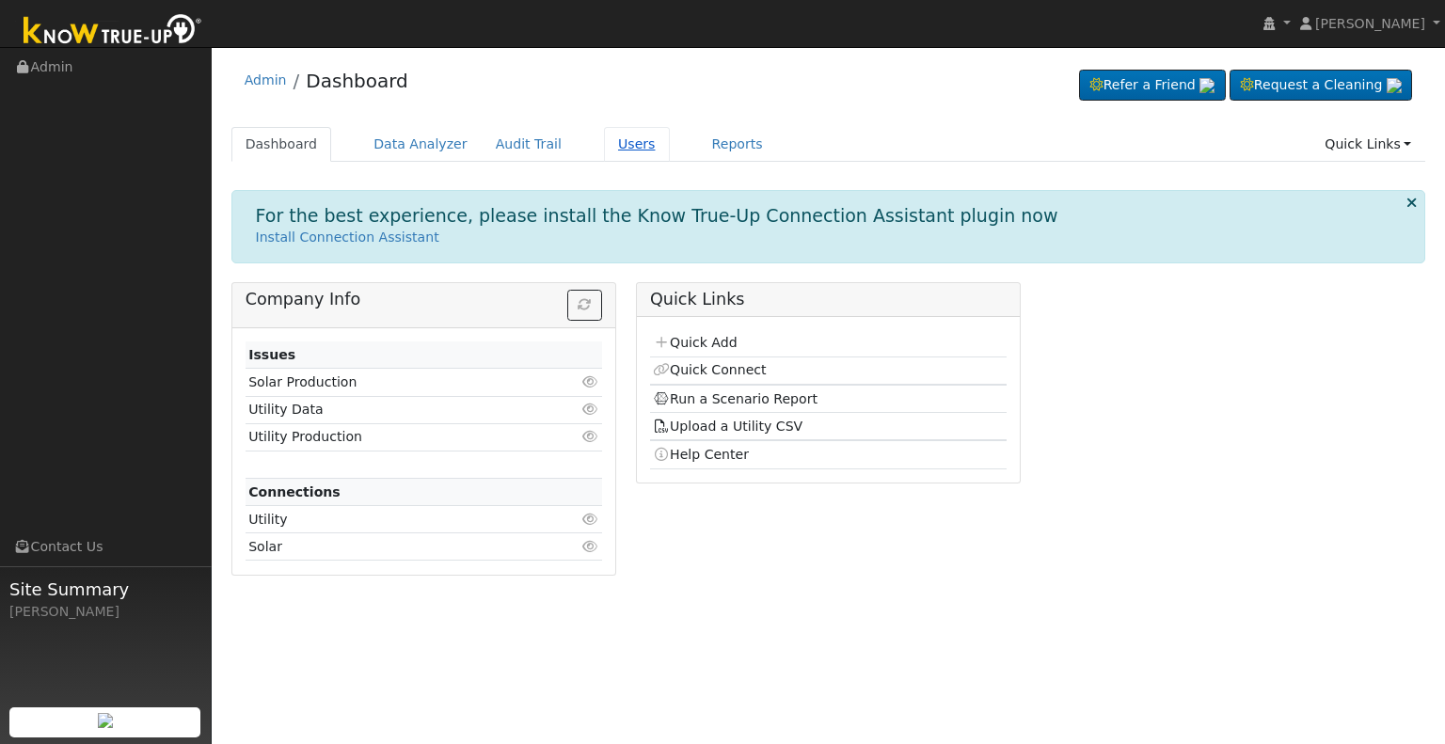
click at [604, 142] on link "Users" at bounding box center [637, 144] width 66 height 35
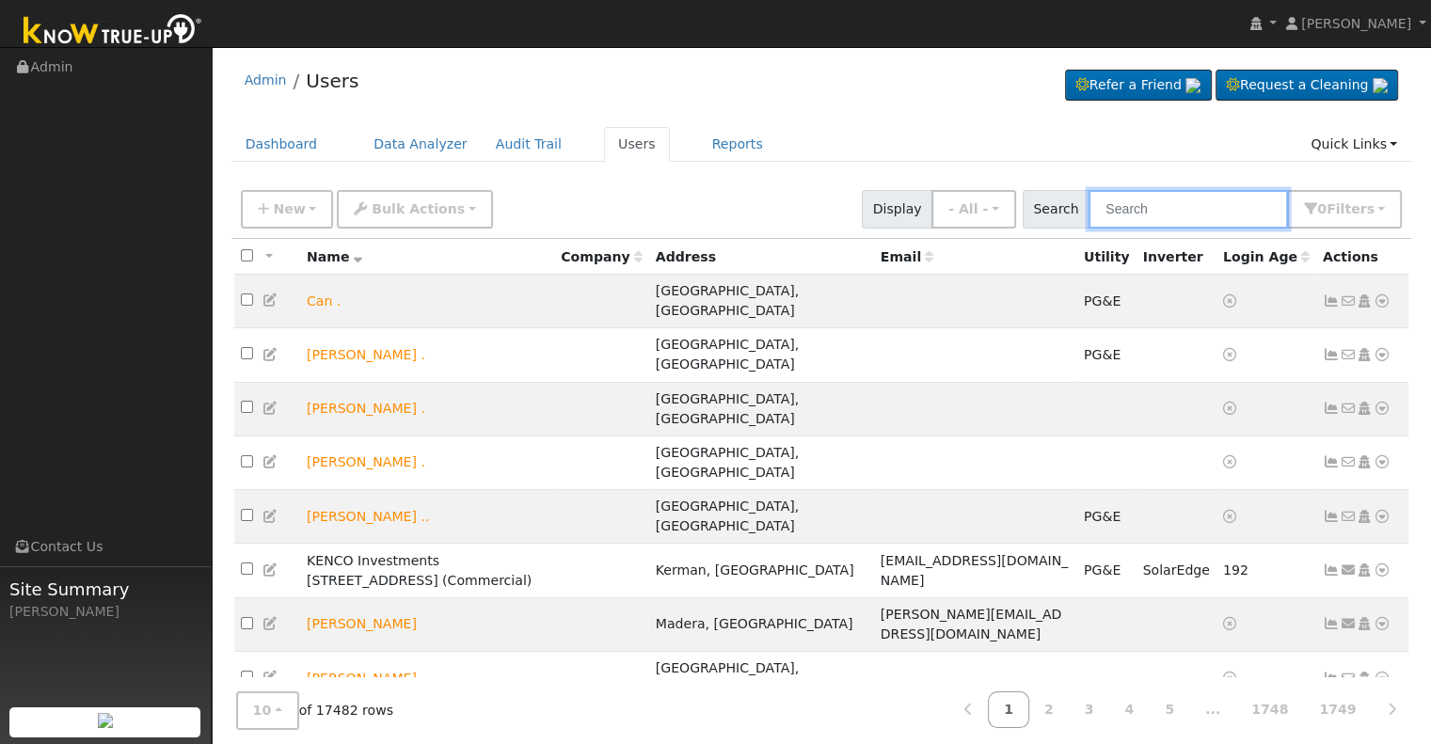
click at [1140, 207] on input "text" at bounding box center [1188, 209] width 199 height 39
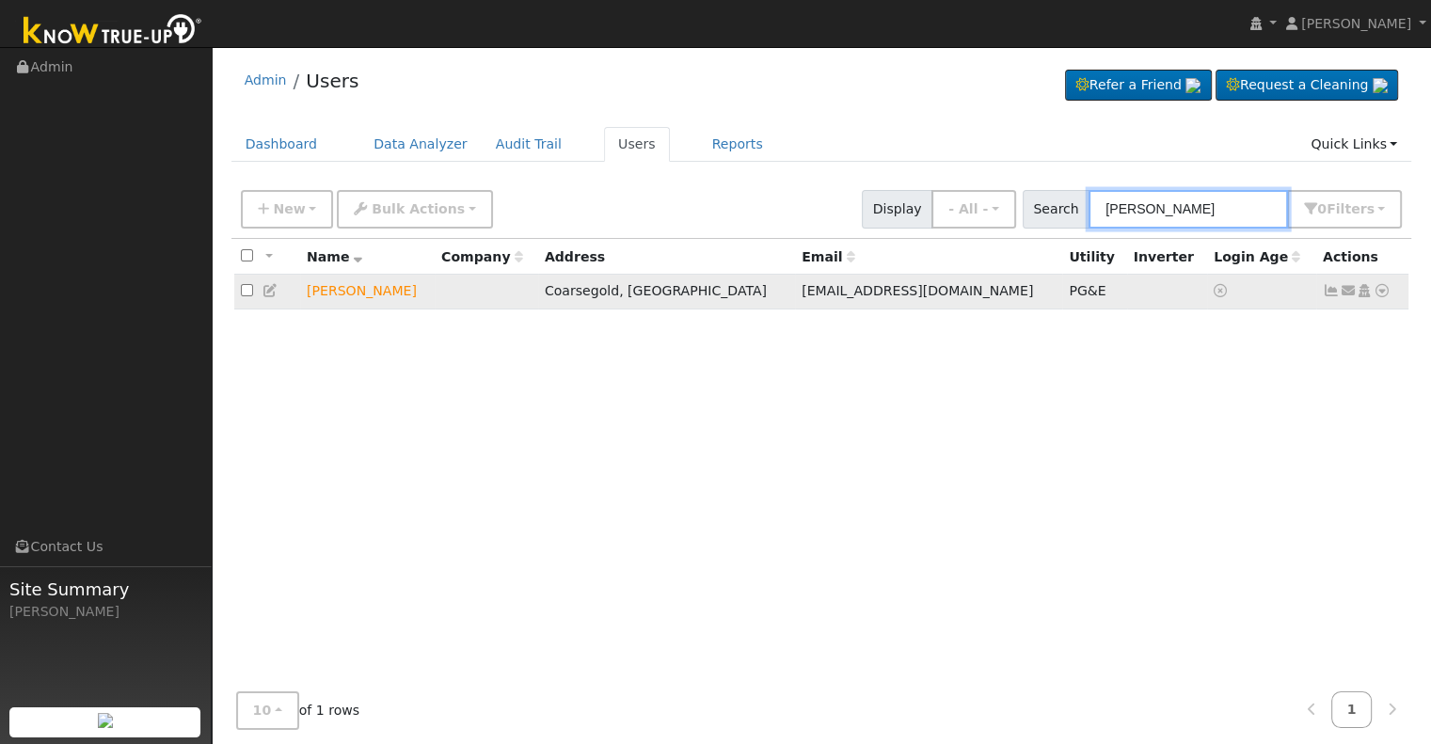
type input "[PERSON_NAME]"
click at [1385, 292] on icon at bounding box center [1382, 290] width 17 height 13
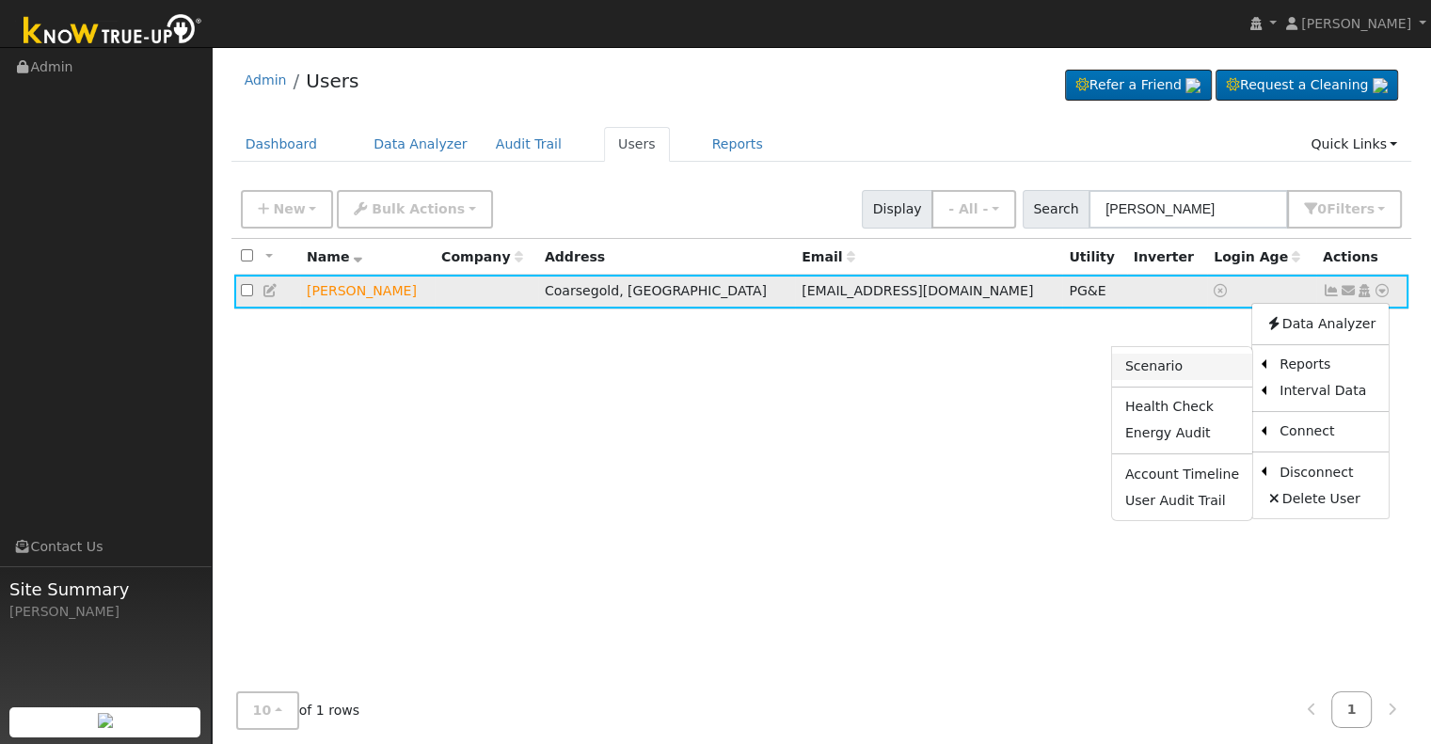
click at [1185, 372] on link "Scenario" at bounding box center [1182, 367] width 140 height 26
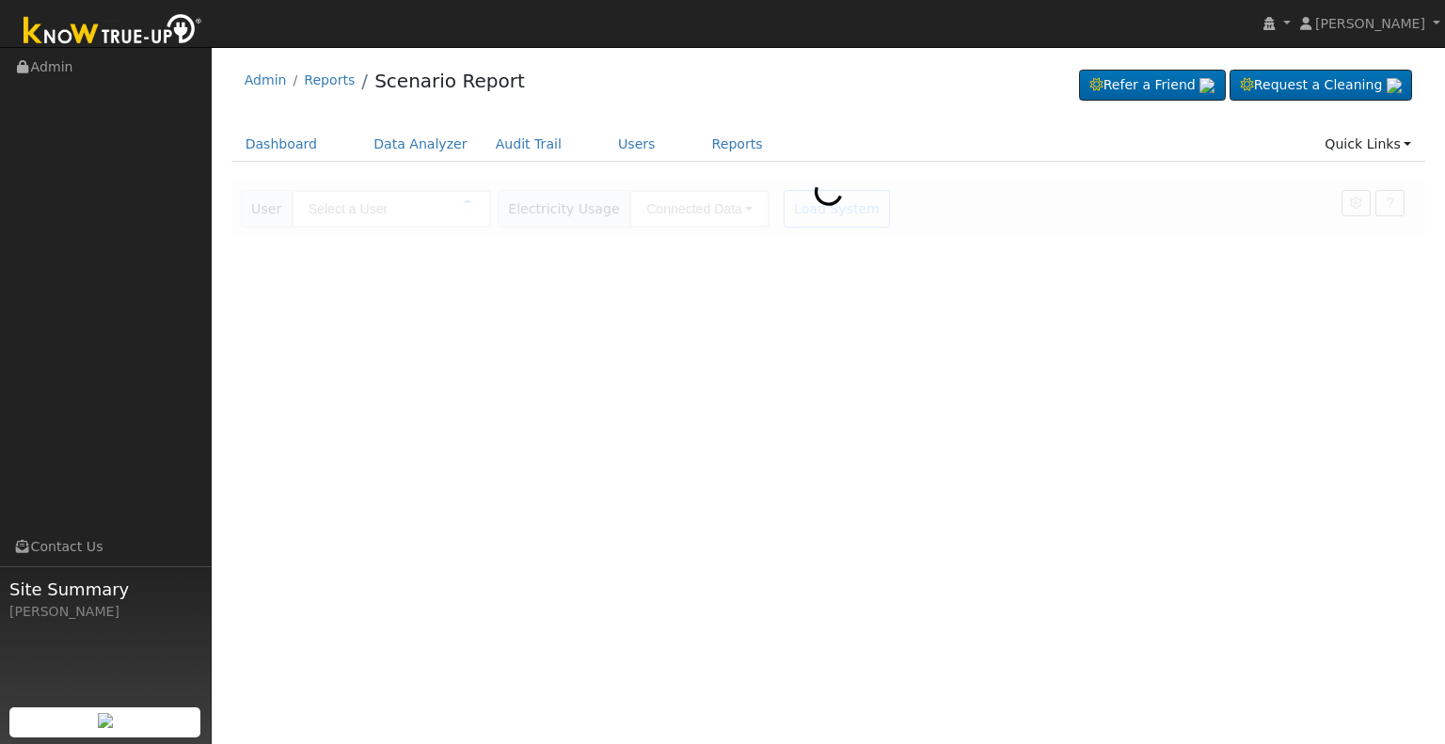
type input "[PERSON_NAME]"
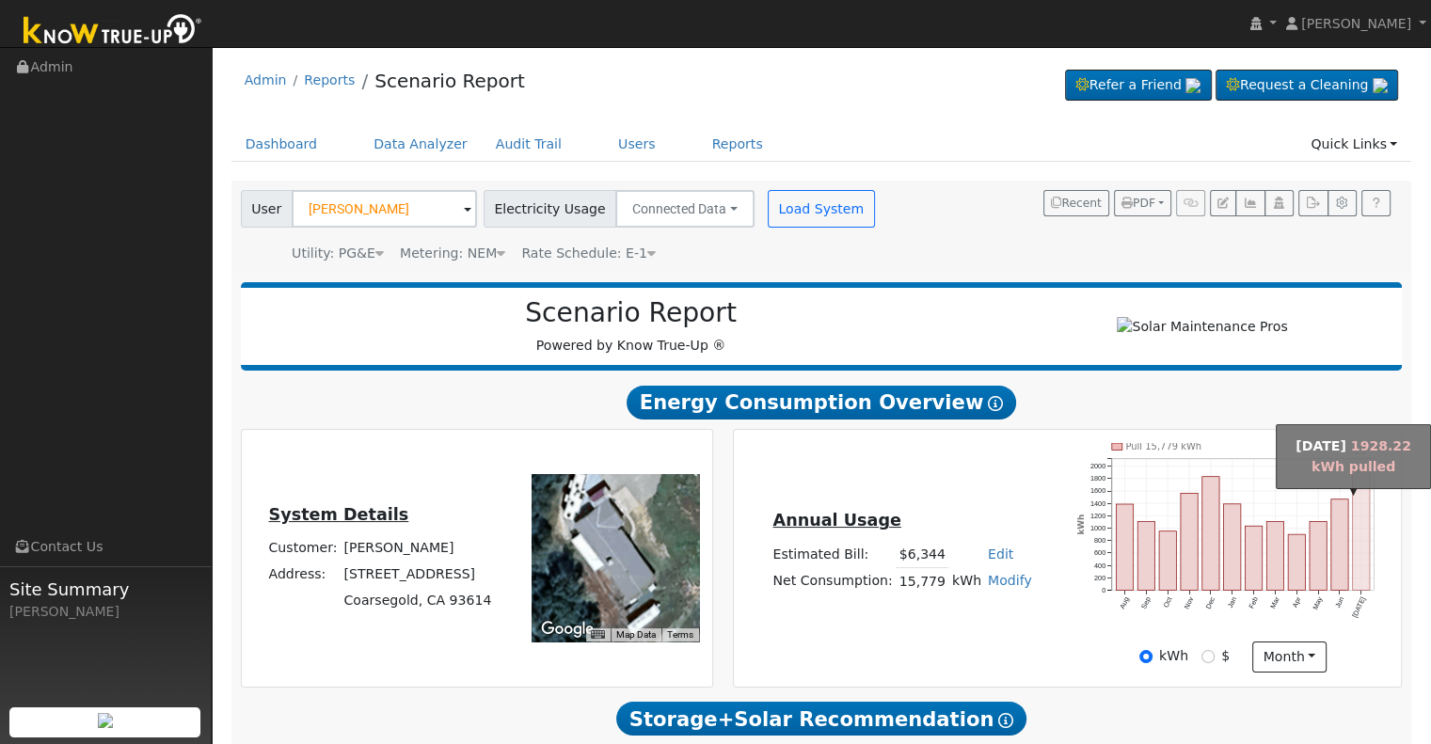
click at [1363, 560] on rect "onclick=""" at bounding box center [1361, 529] width 17 height 119
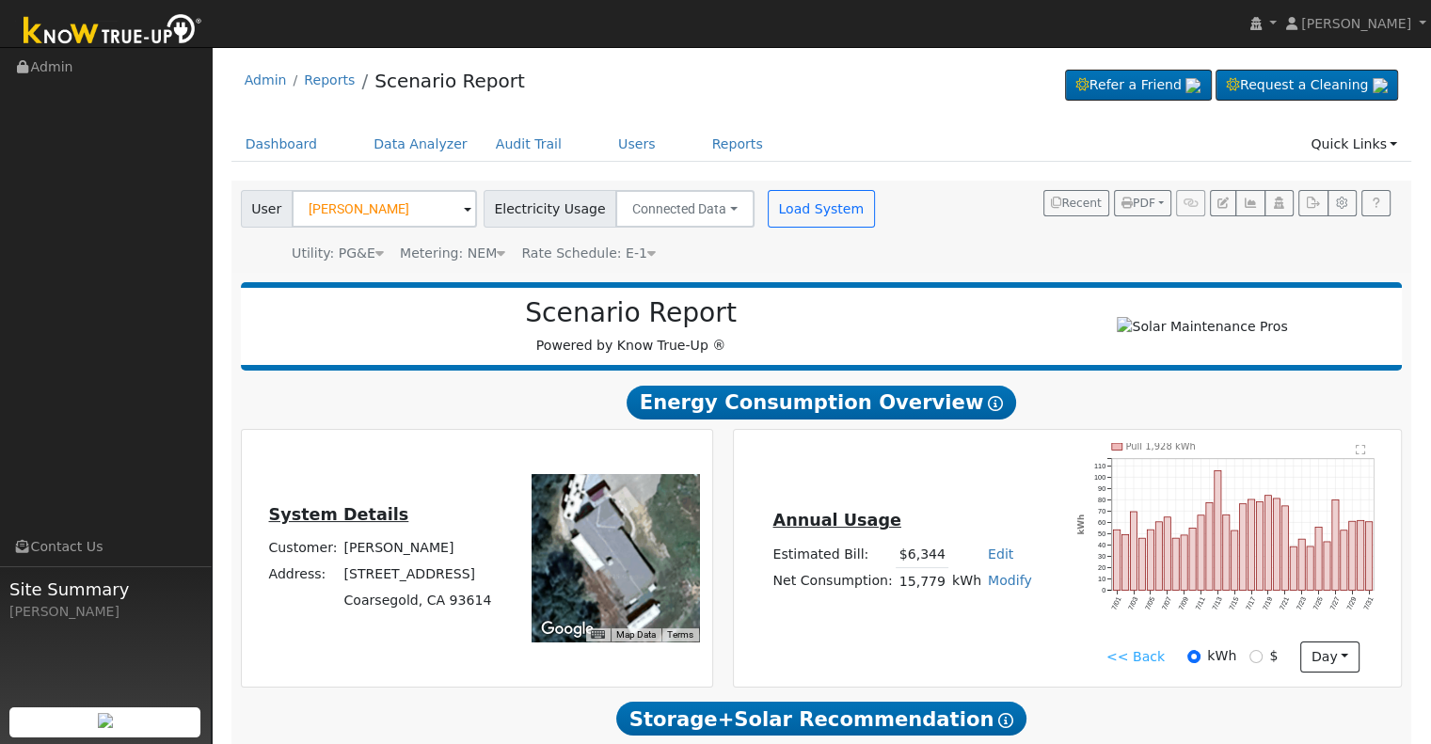
click at [1129, 663] on link "<< Back" at bounding box center [1135, 657] width 58 height 20
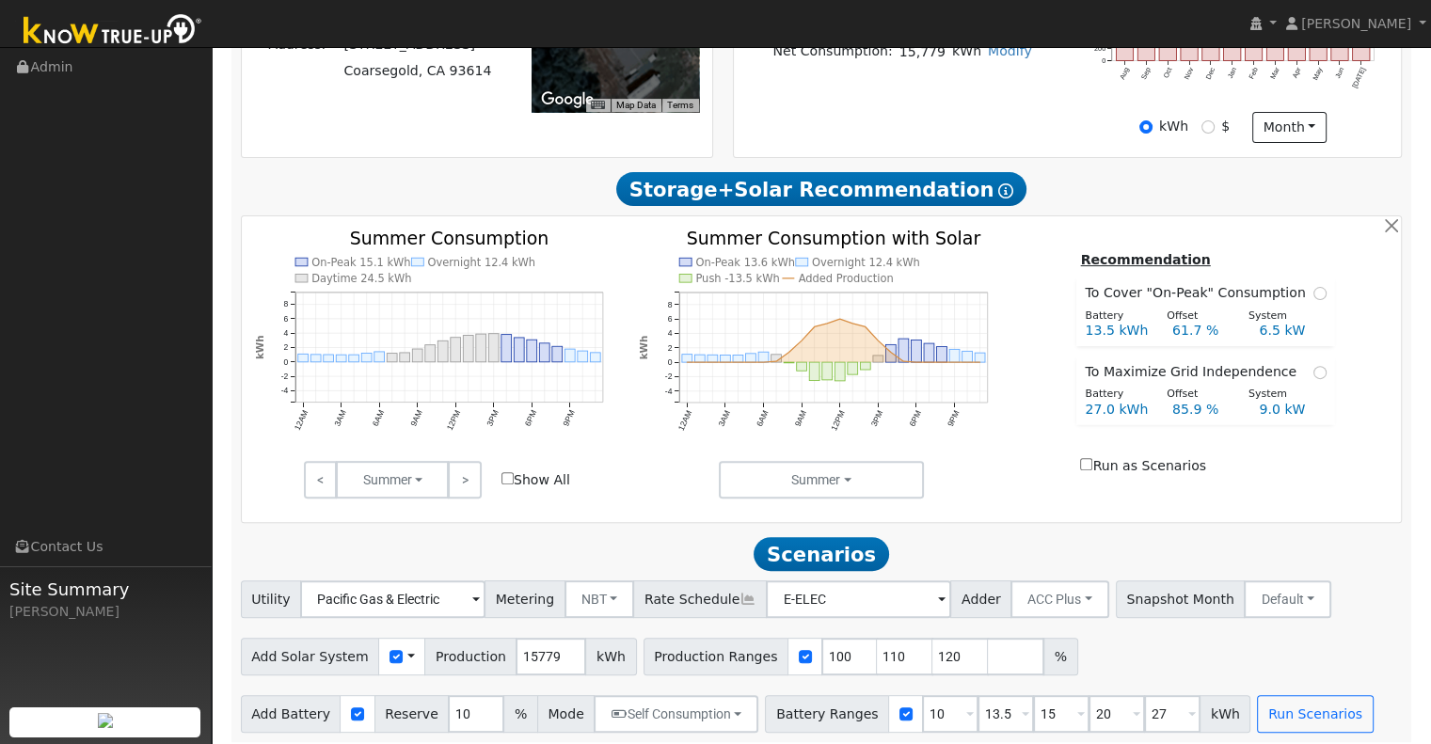
scroll to position [545, 0]
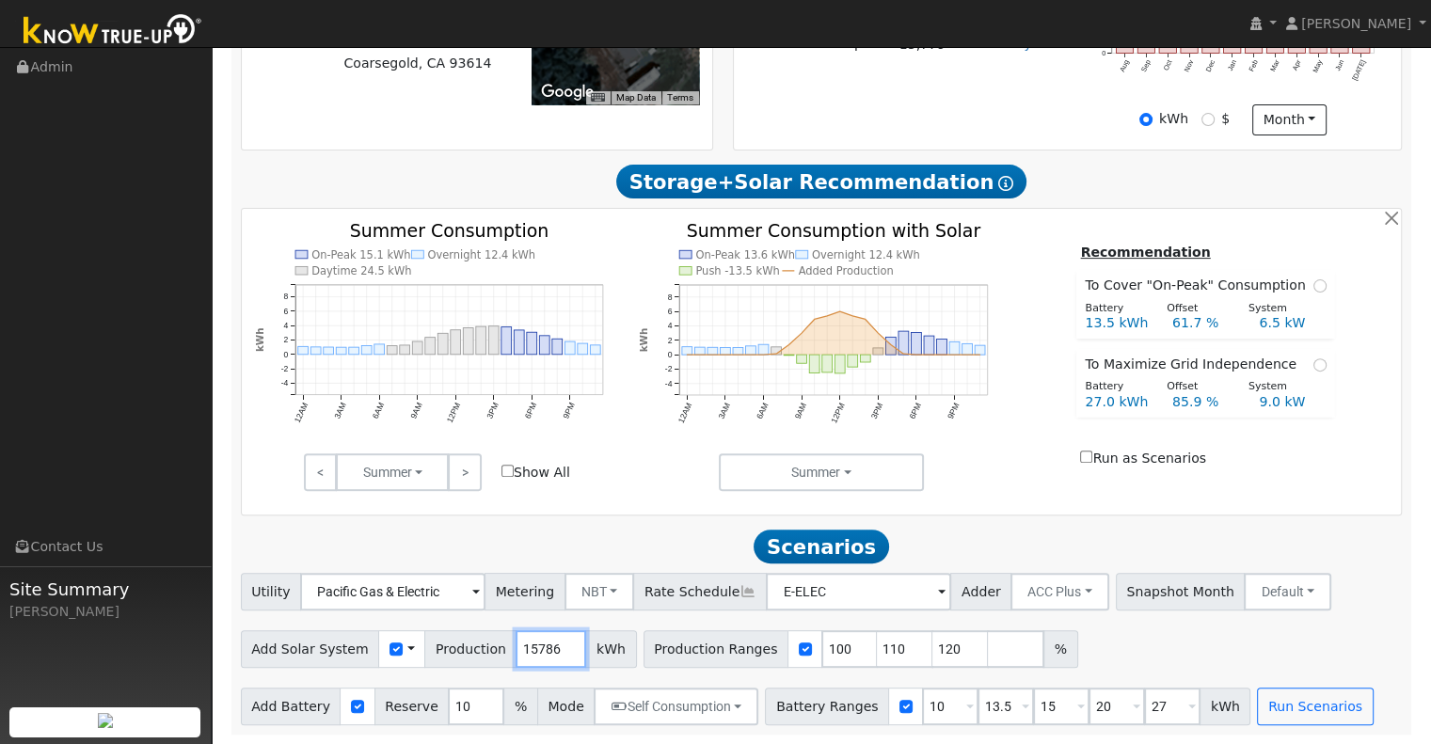
drag, startPoint x: 545, startPoint y: 648, endPoint x: 454, endPoint y: 644, distance: 90.4
click at [516, 644] on input "15786" at bounding box center [551, 649] width 71 height 38
drag, startPoint x: 540, startPoint y: 644, endPoint x: 457, endPoint y: 646, distance: 82.8
click at [457, 646] on div "Add Solar System Use CSV Data Production 15786 kWh" at bounding box center [439, 649] width 396 height 38
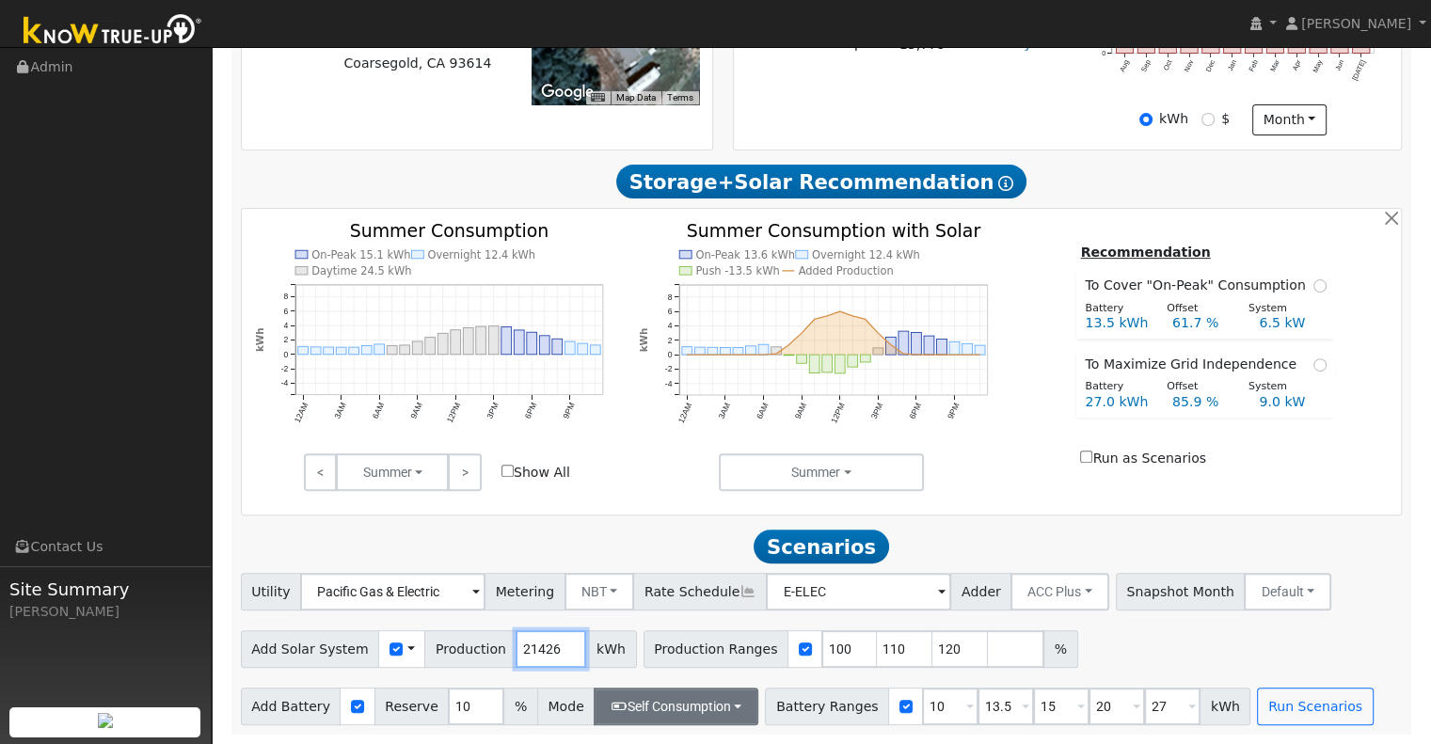
type input "21426"
click at [724, 707] on button "Self Consumption" at bounding box center [676, 707] width 165 height 38
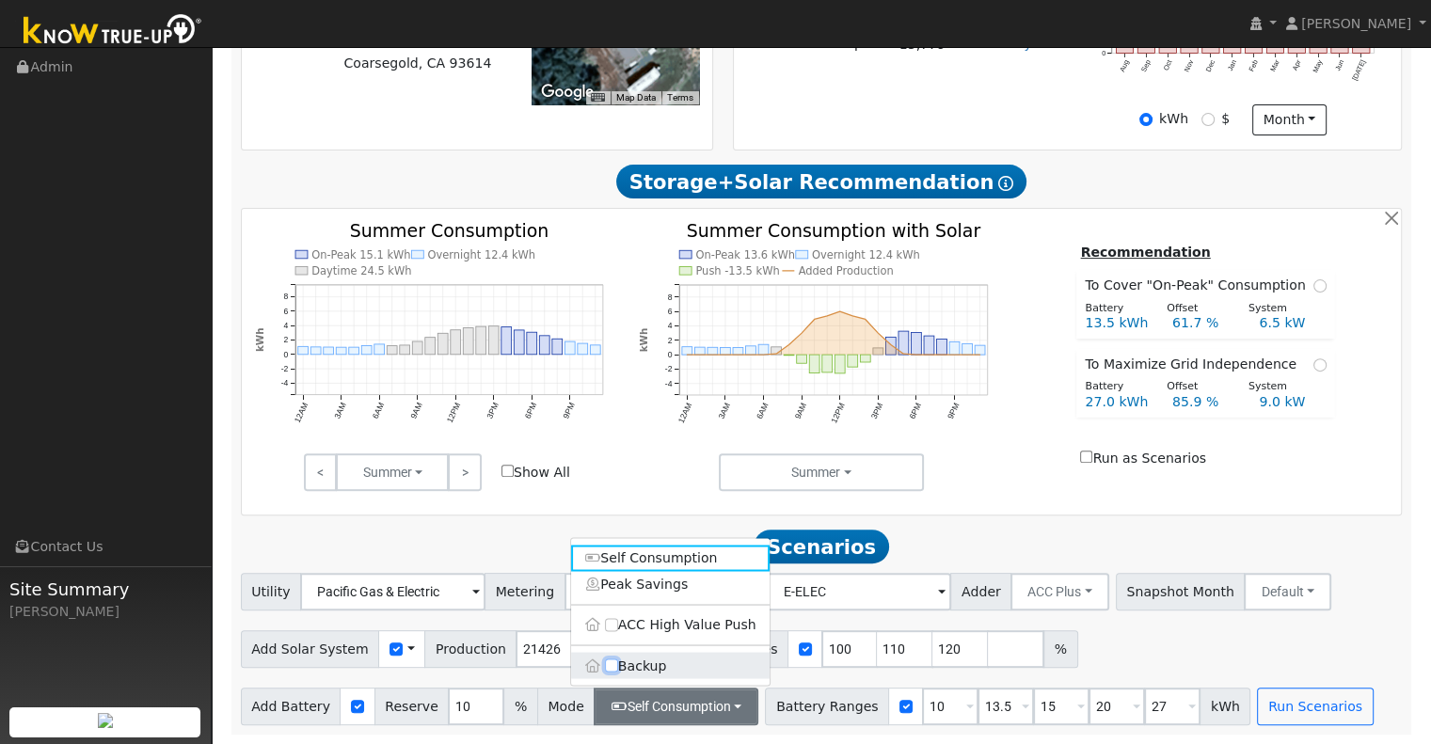
click at [609, 662] on input "Backup" at bounding box center [611, 666] width 13 height 13
checkbox input "true"
type input "20"
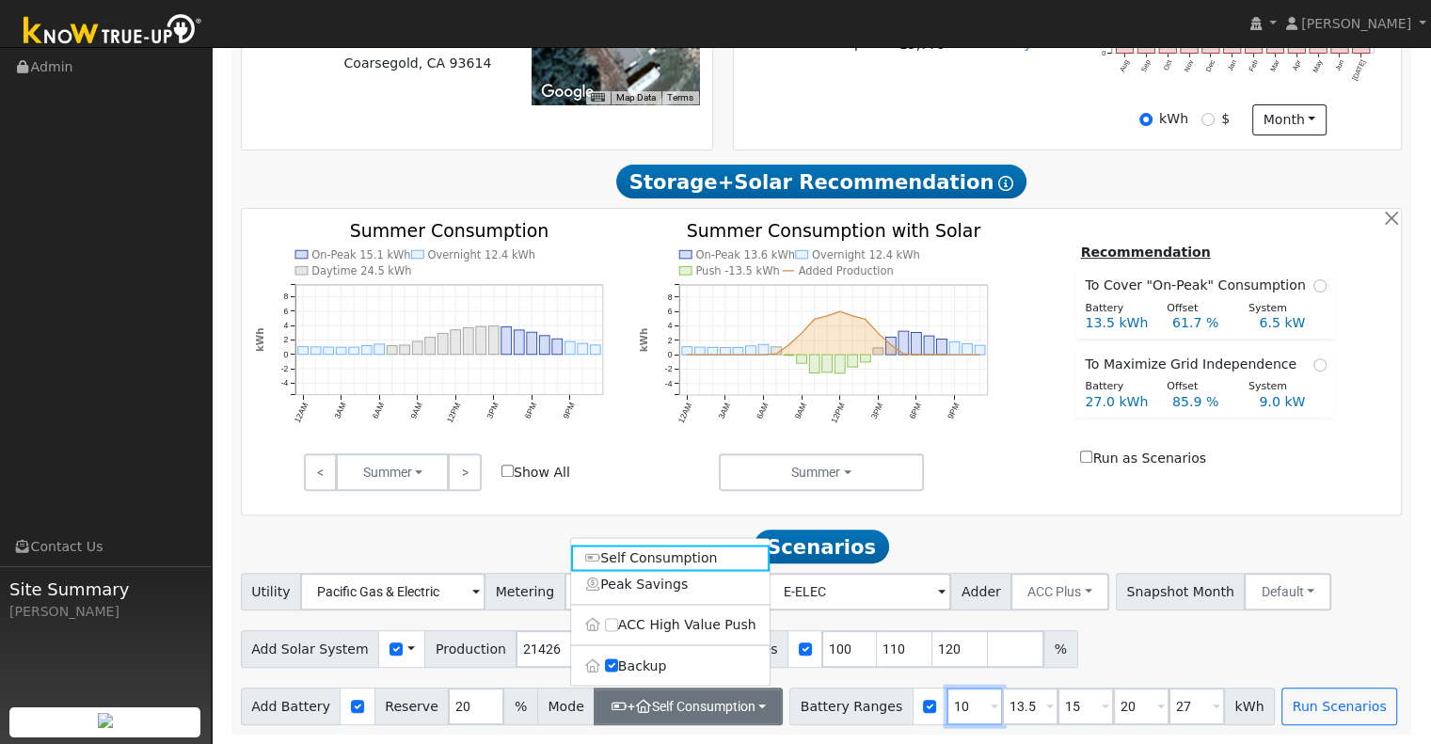
click at [946, 699] on input "10" at bounding box center [974, 707] width 56 height 38
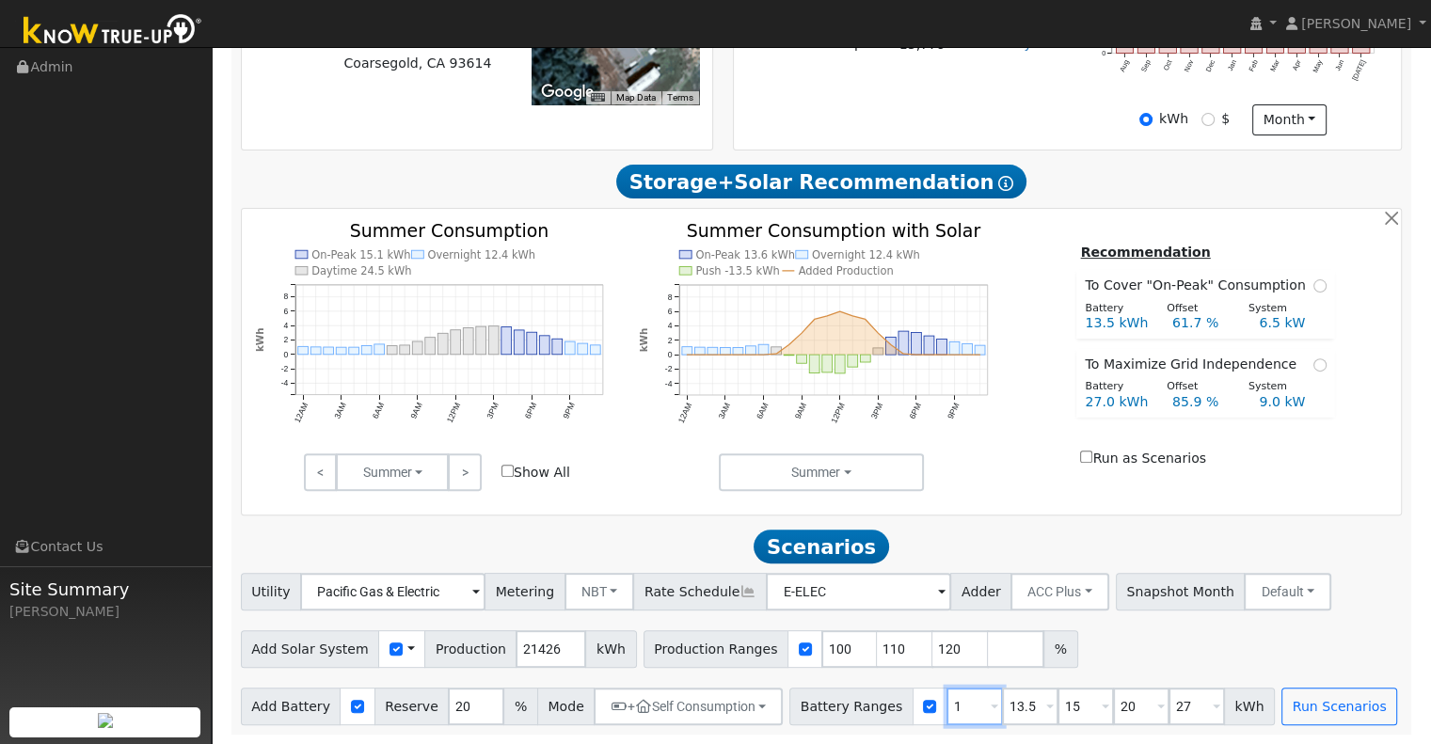
type input "13.5"
type input "15"
type input "20"
type input "27"
type input "15"
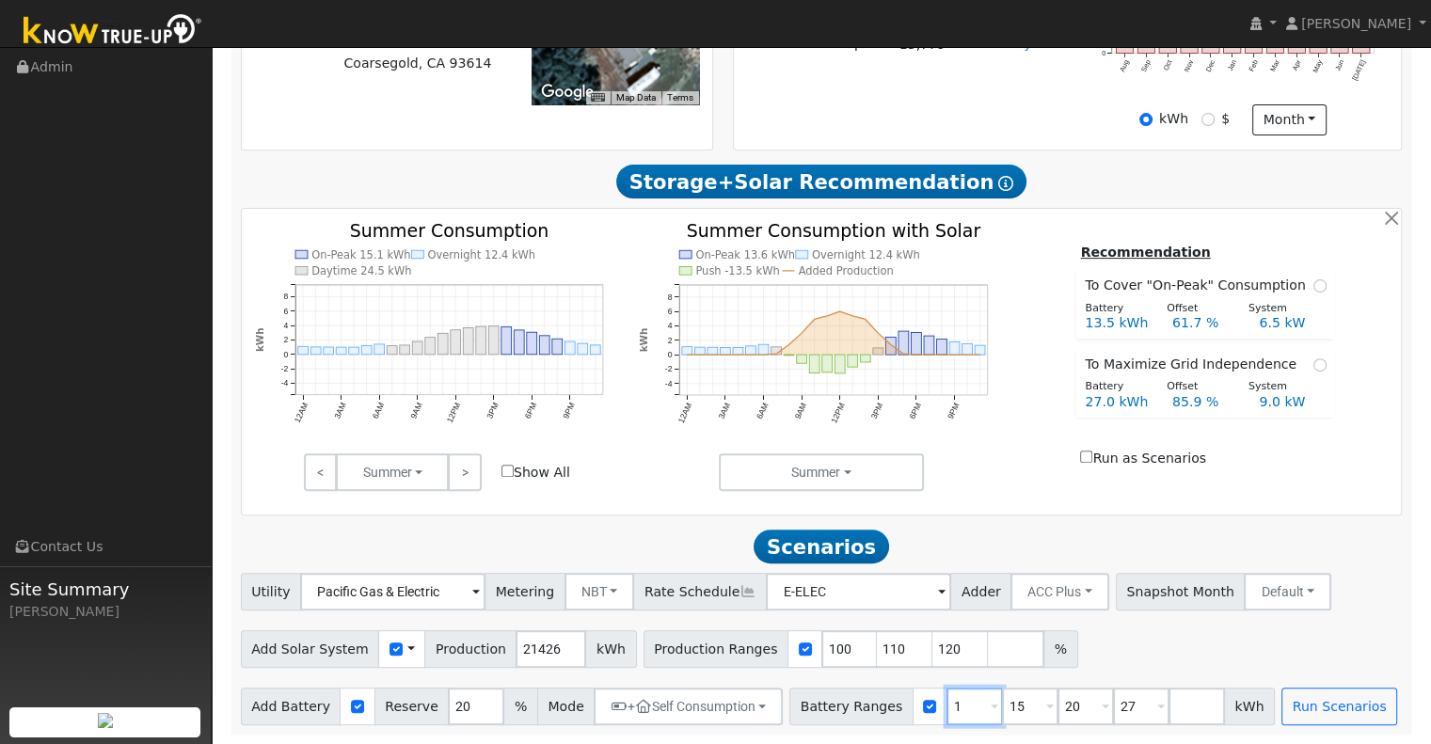
type input "20"
type input "27"
type input "20"
type input "27"
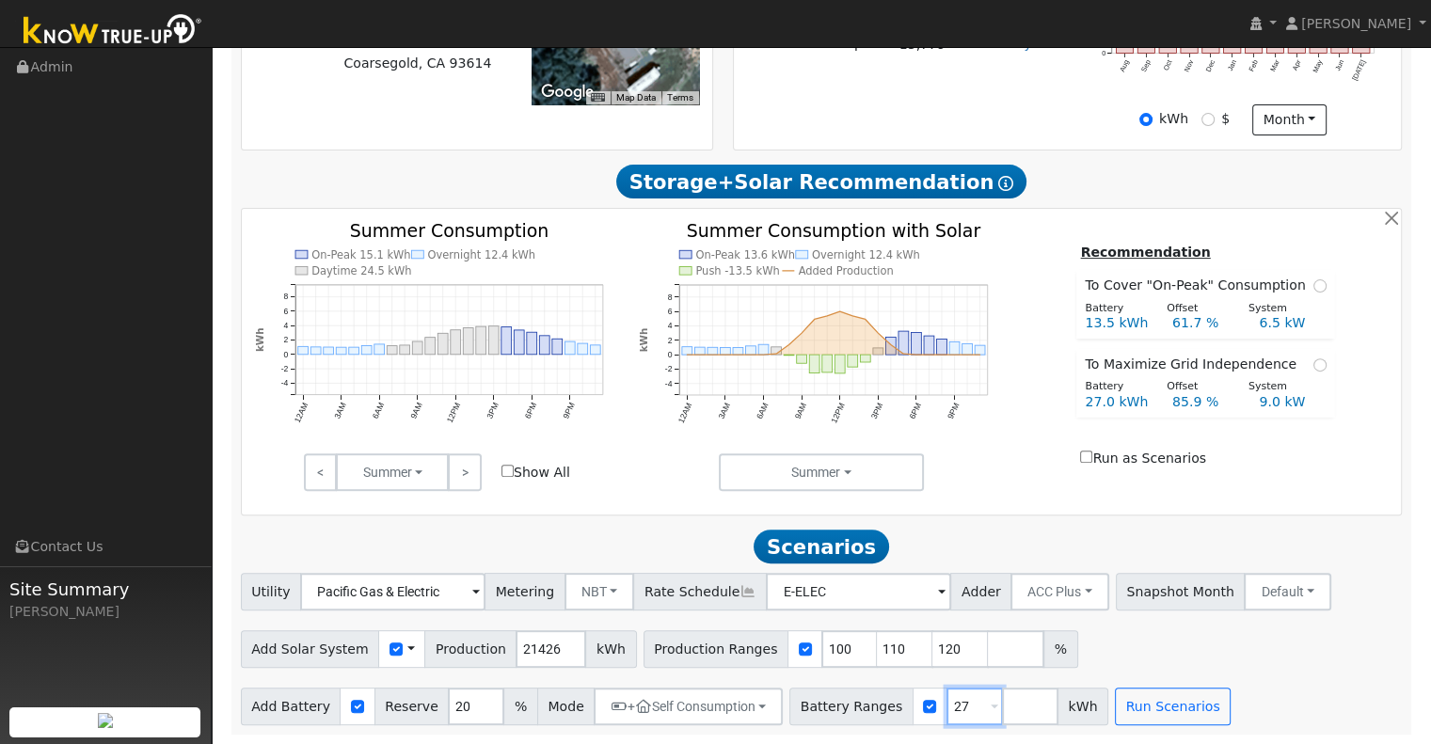
type input "2"
type input "40"
click at [1002, 716] on input "number" at bounding box center [1030, 707] width 56 height 38
type input "27"
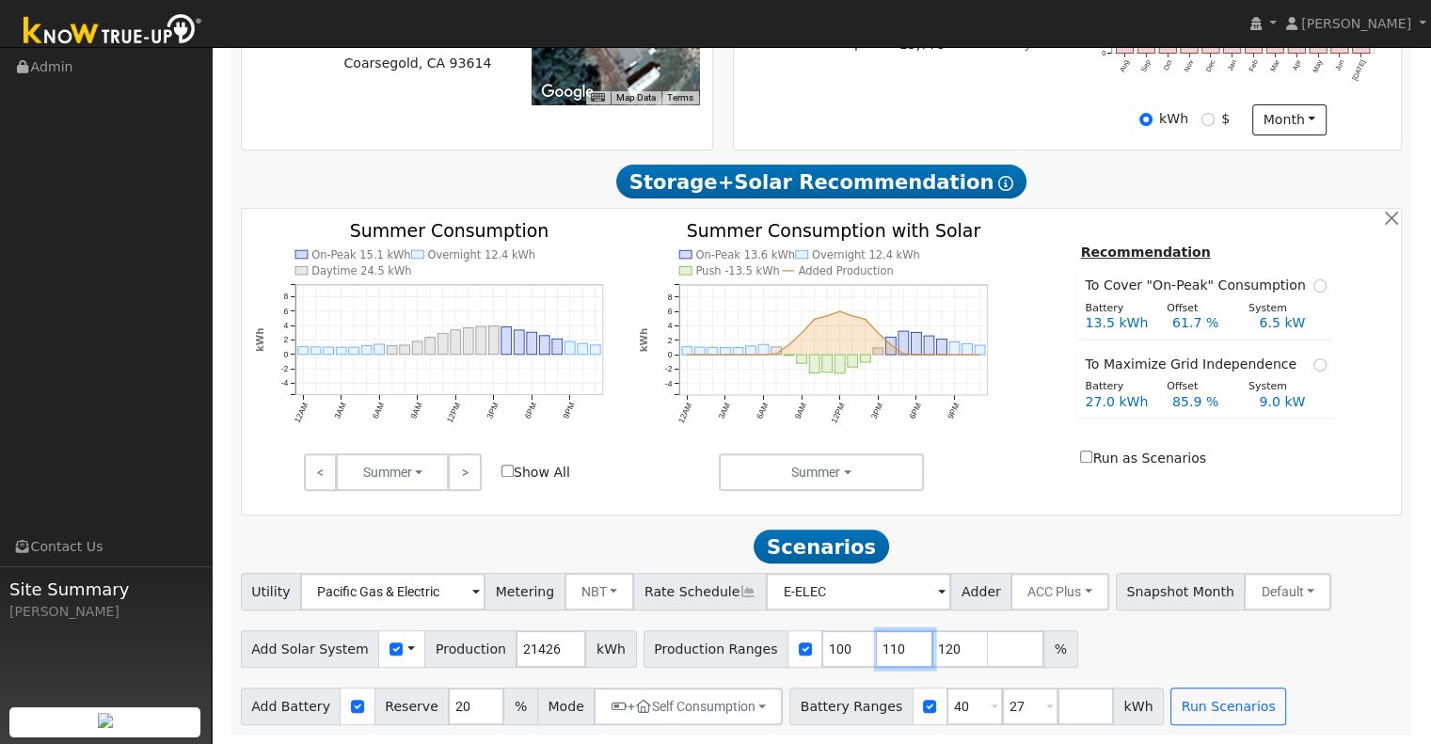
type input "40"
click at [877, 649] on input "110" at bounding box center [905, 649] width 56 height 38
type input "120"
type input "1"
click at [1170, 705] on button "Run Scenarios" at bounding box center [1228, 707] width 116 height 38
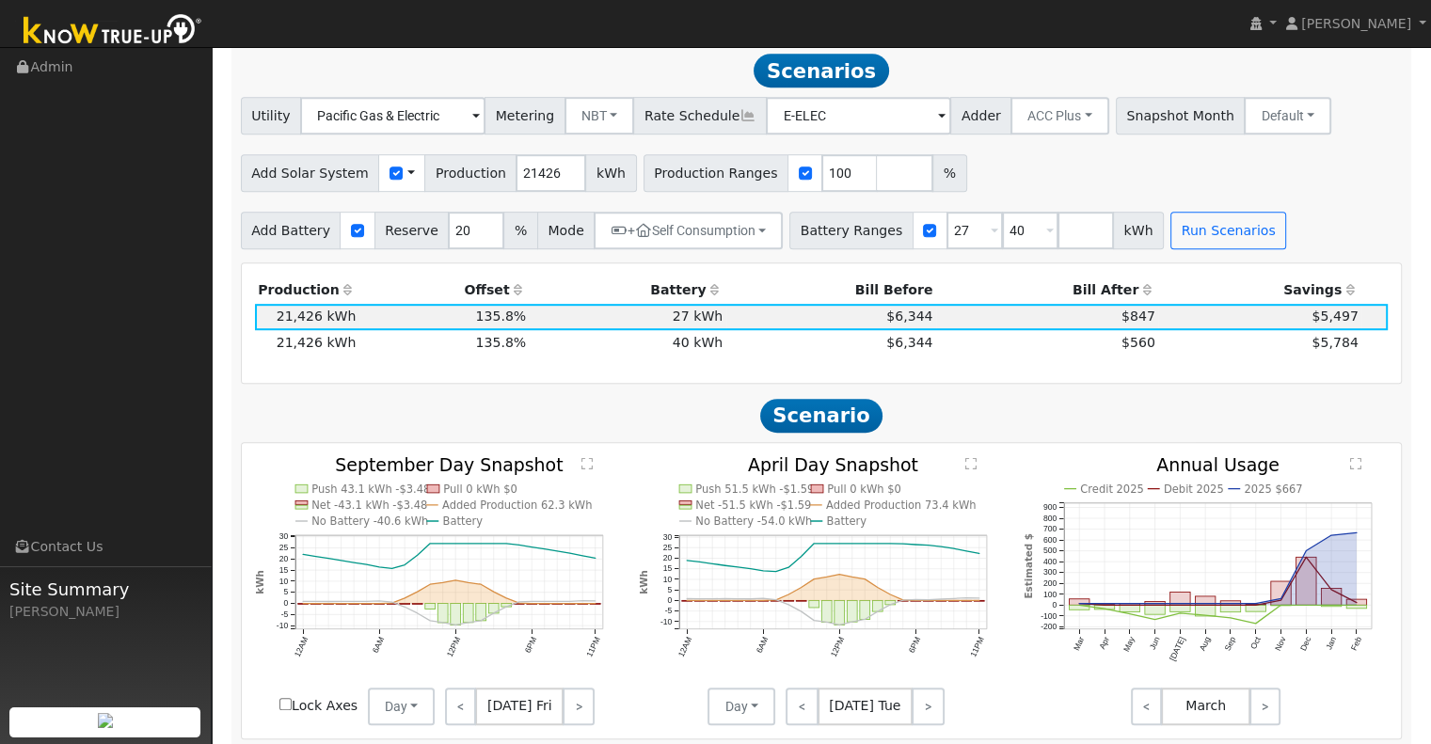
scroll to position [1016, 0]
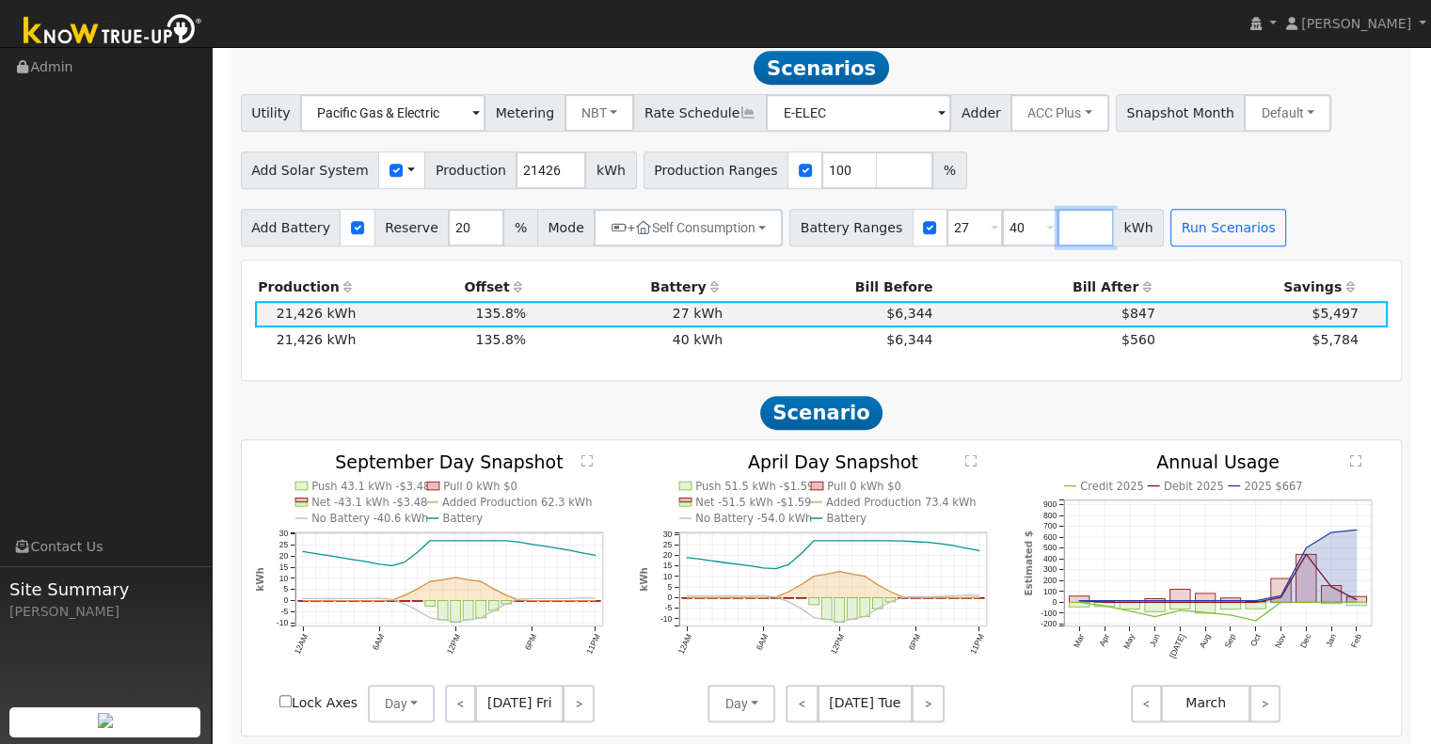
click at [1058, 234] on input "number" at bounding box center [1086, 228] width 56 height 38
type input "30"
type input "40"
click at [1254, 237] on button "Run Scenarios" at bounding box center [1284, 228] width 116 height 38
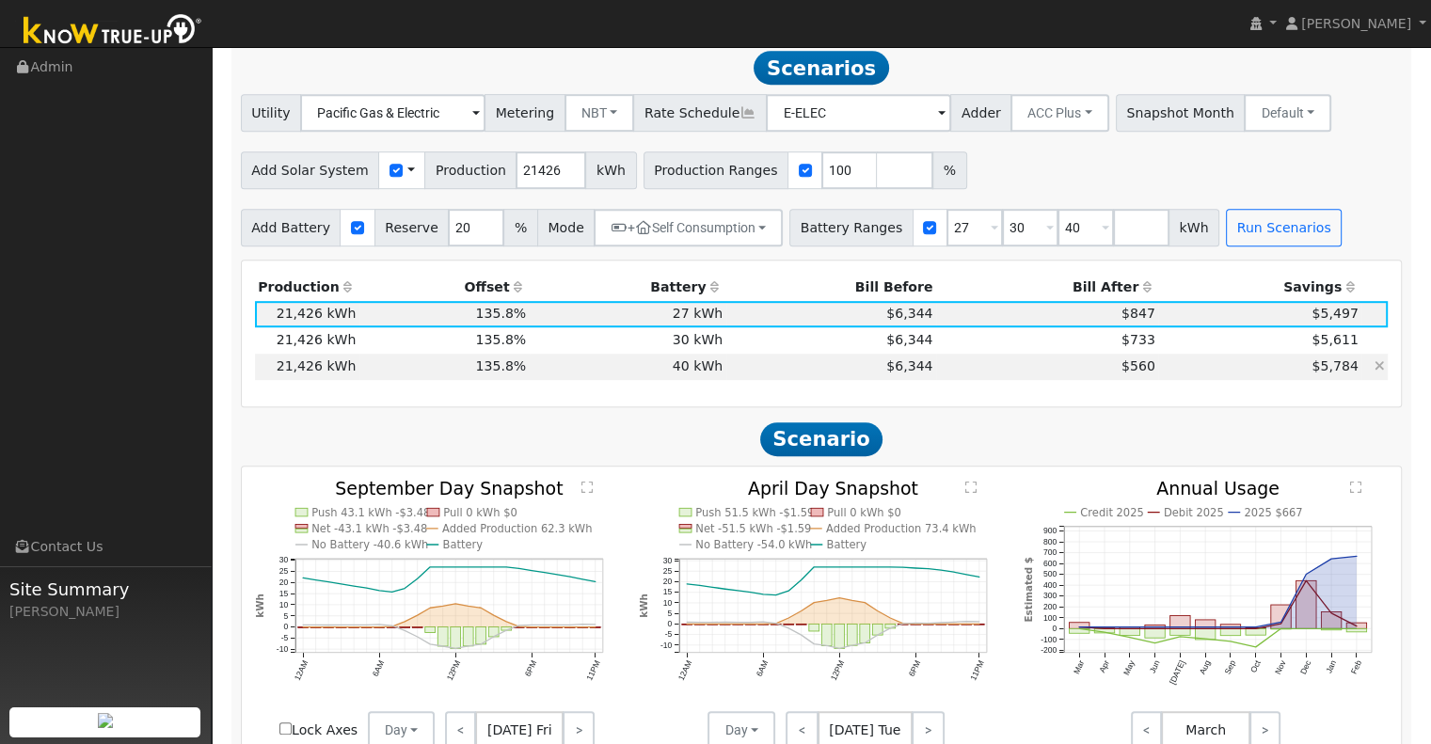
click at [1167, 380] on td "$5,784" at bounding box center [1259, 367] width 203 height 26
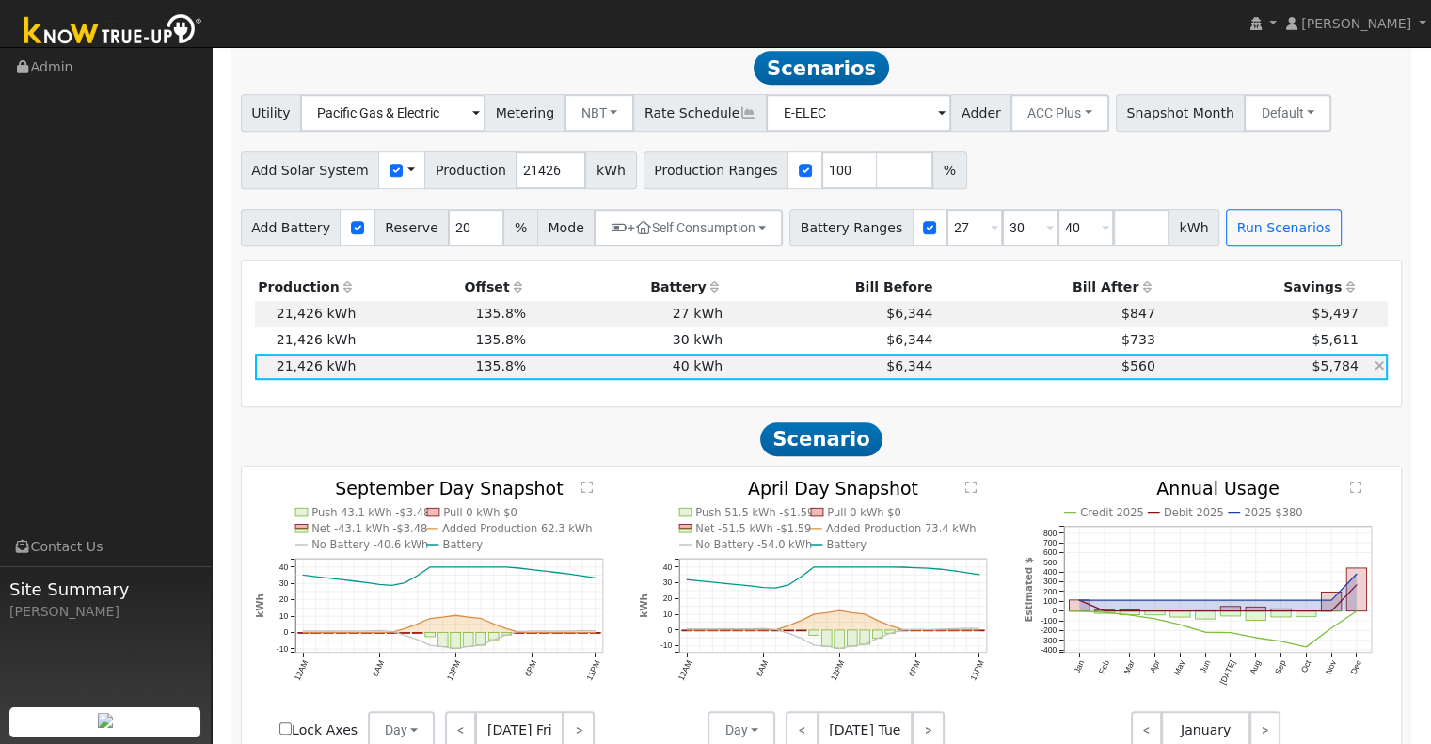
click at [700, 379] on td "40 kWh" at bounding box center [628, 367] width 197 height 26
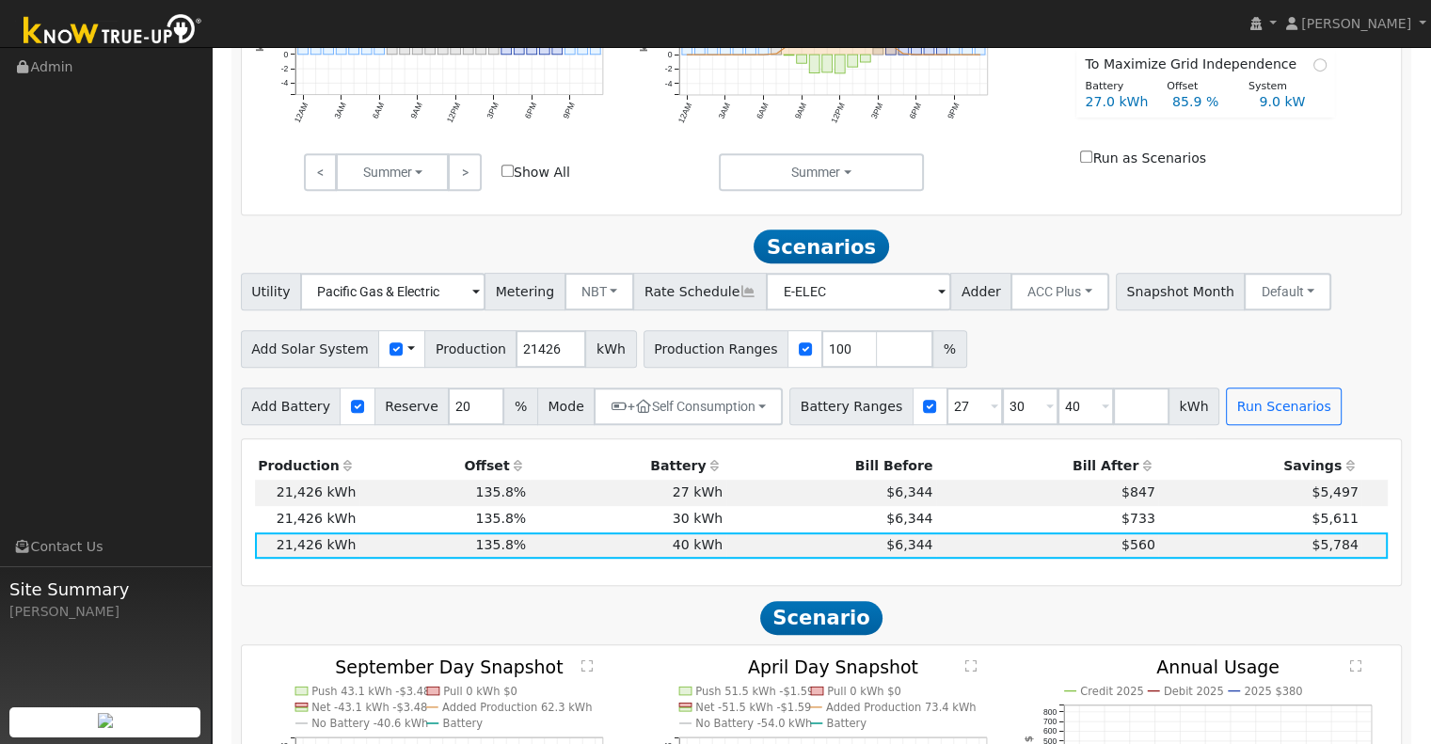
scroll to position [850, 0]
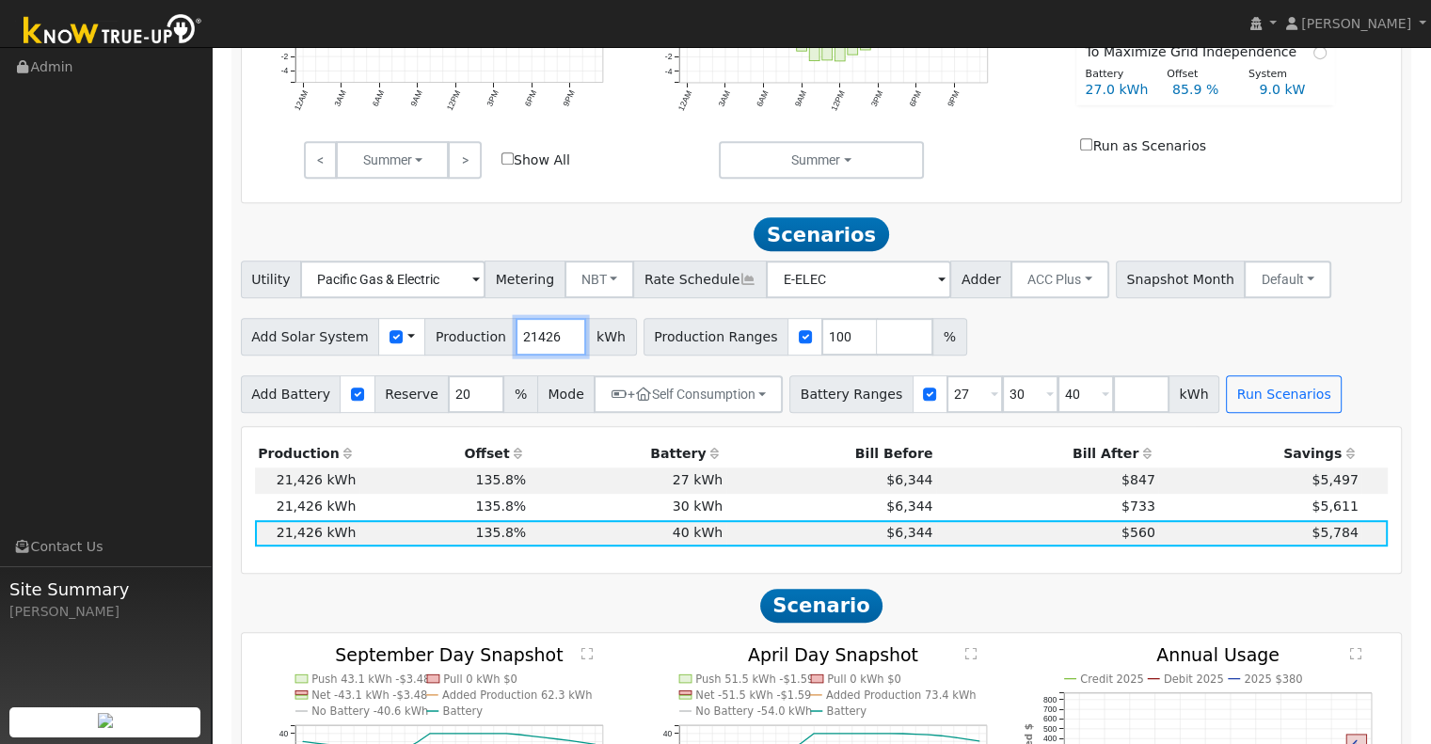
drag, startPoint x: 538, startPoint y: 338, endPoint x: 481, endPoint y: 343, distance: 57.7
click at [481, 343] on div "Add Solar System Use CSV Data Production 21426 kWh" at bounding box center [439, 337] width 396 height 38
type input "17676"
click at [946, 395] on input "27" at bounding box center [974, 394] width 56 height 38
click at [1113, 403] on input "number" at bounding box center [1141, 394] width 56 height 38
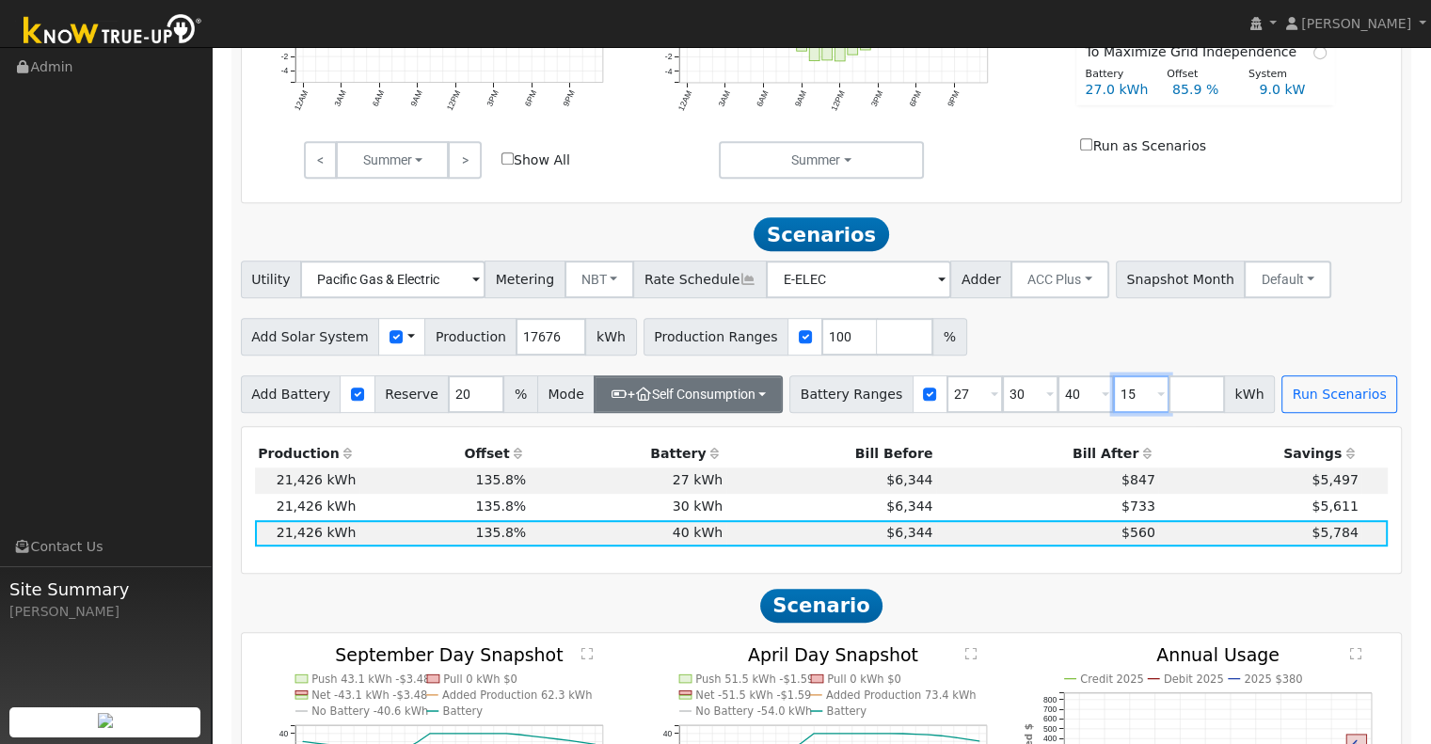
type input "15"
type input "27"
type input "30"
type input "40"
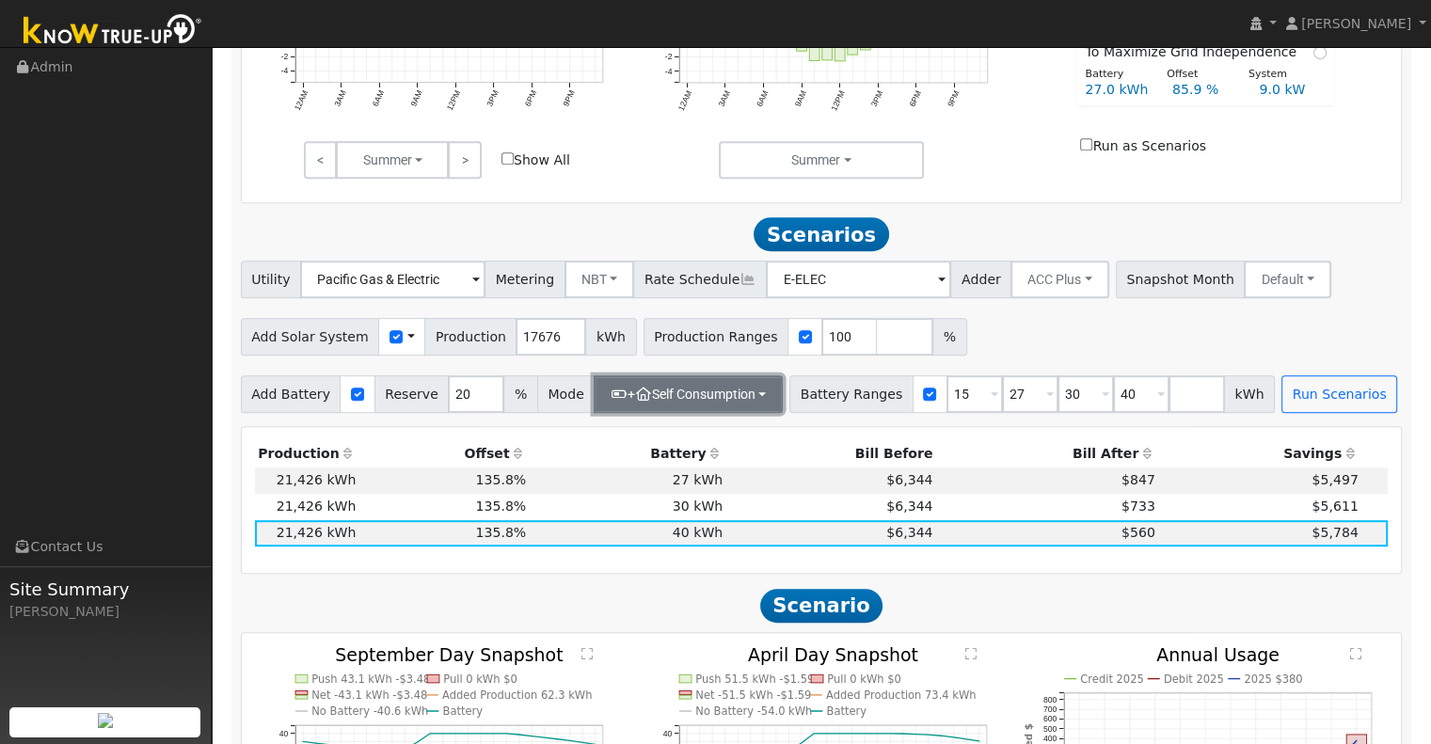
click at [739, 404] on button "+ Self Consumption" at bounding box center [688, 394] width 189 height 38
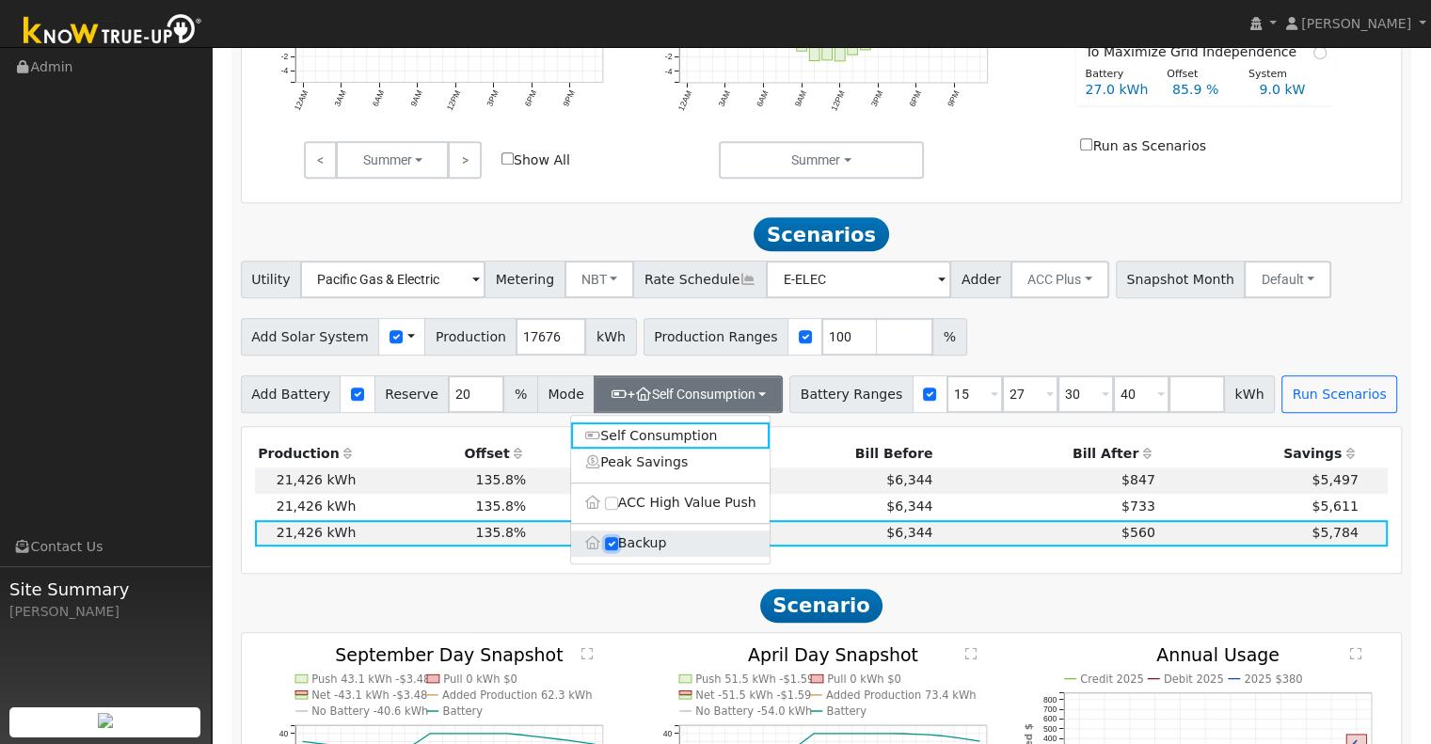
click at [611, 550] on input "Backup" at bounding box center [611, 543] width 13 height 13
checkbox input "false"
type input "10"
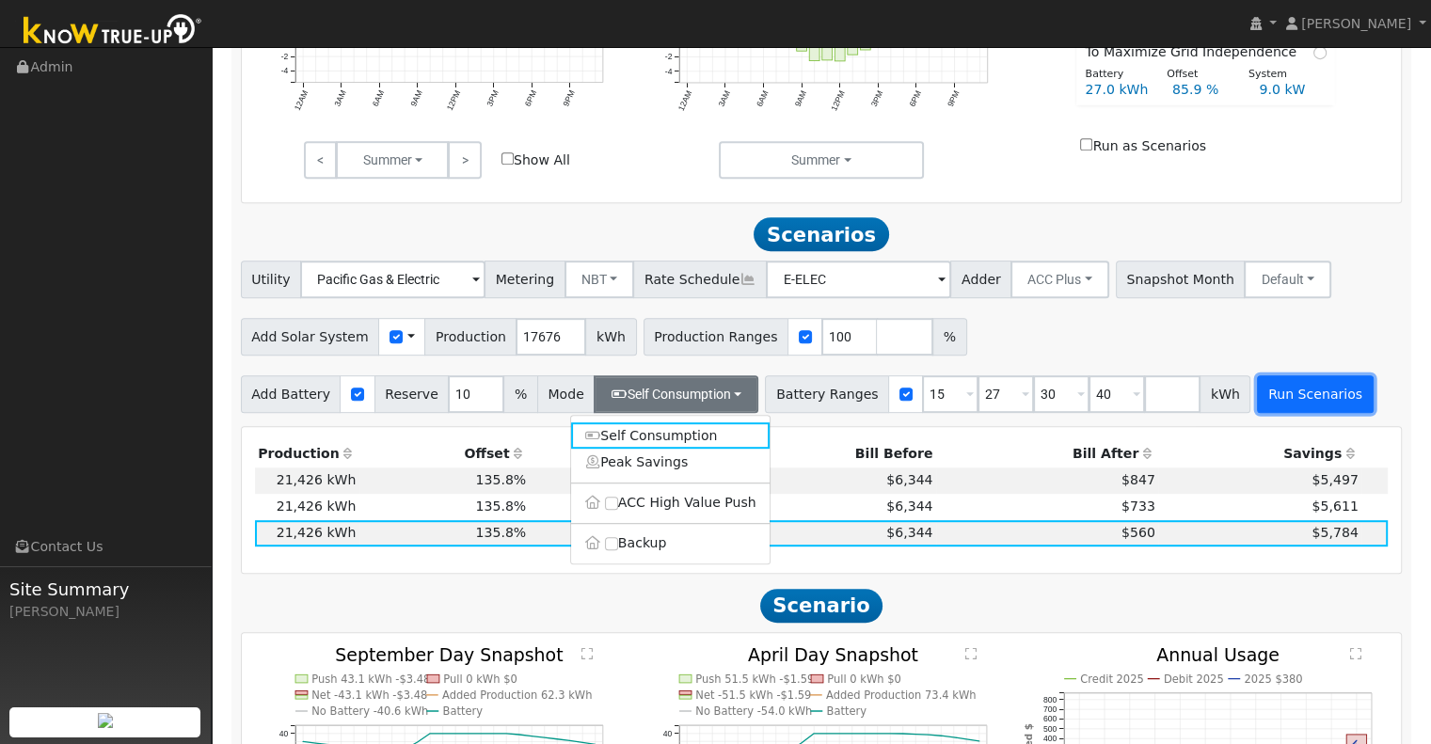
click at [1292, 409] on button "Run Scenarios" at bounding box center [1315, 394] width 116 height 38
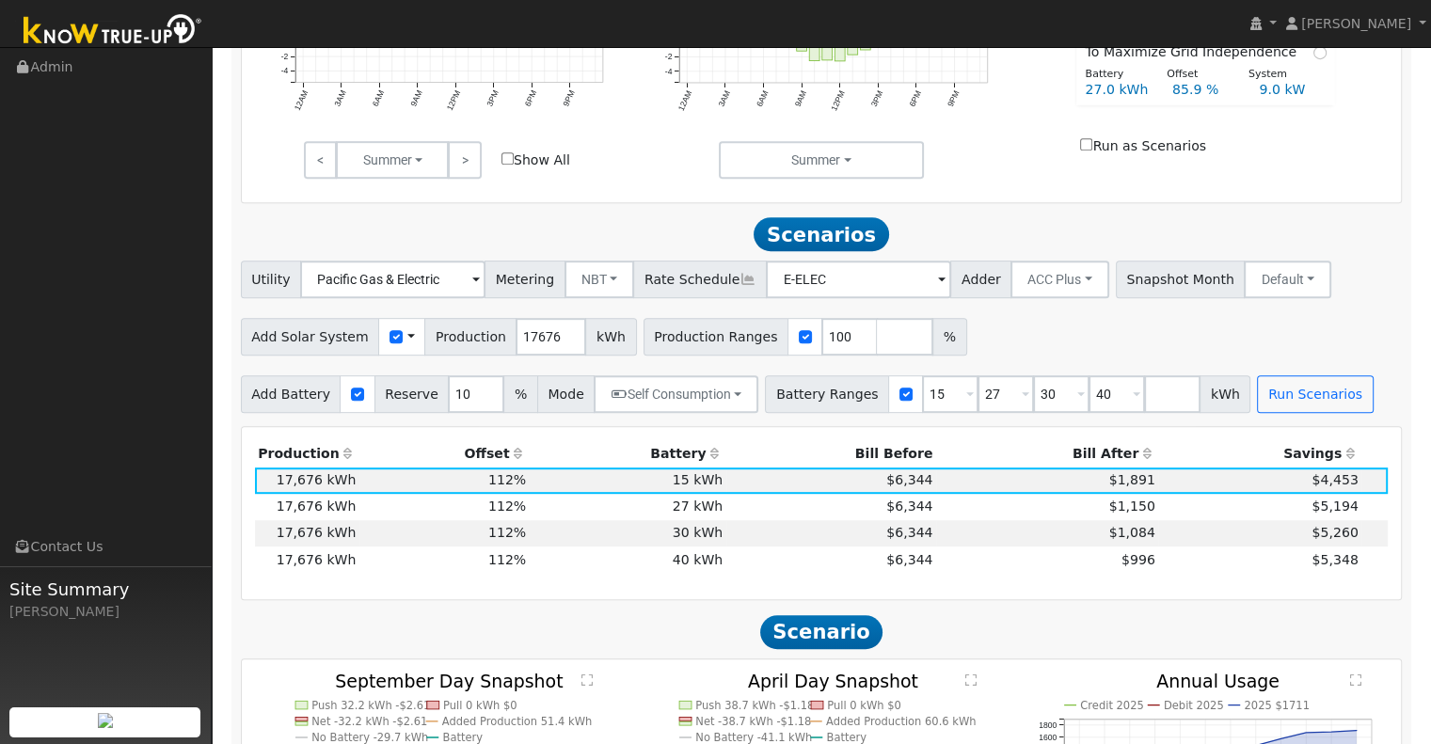
scroll to position [1016, 0]
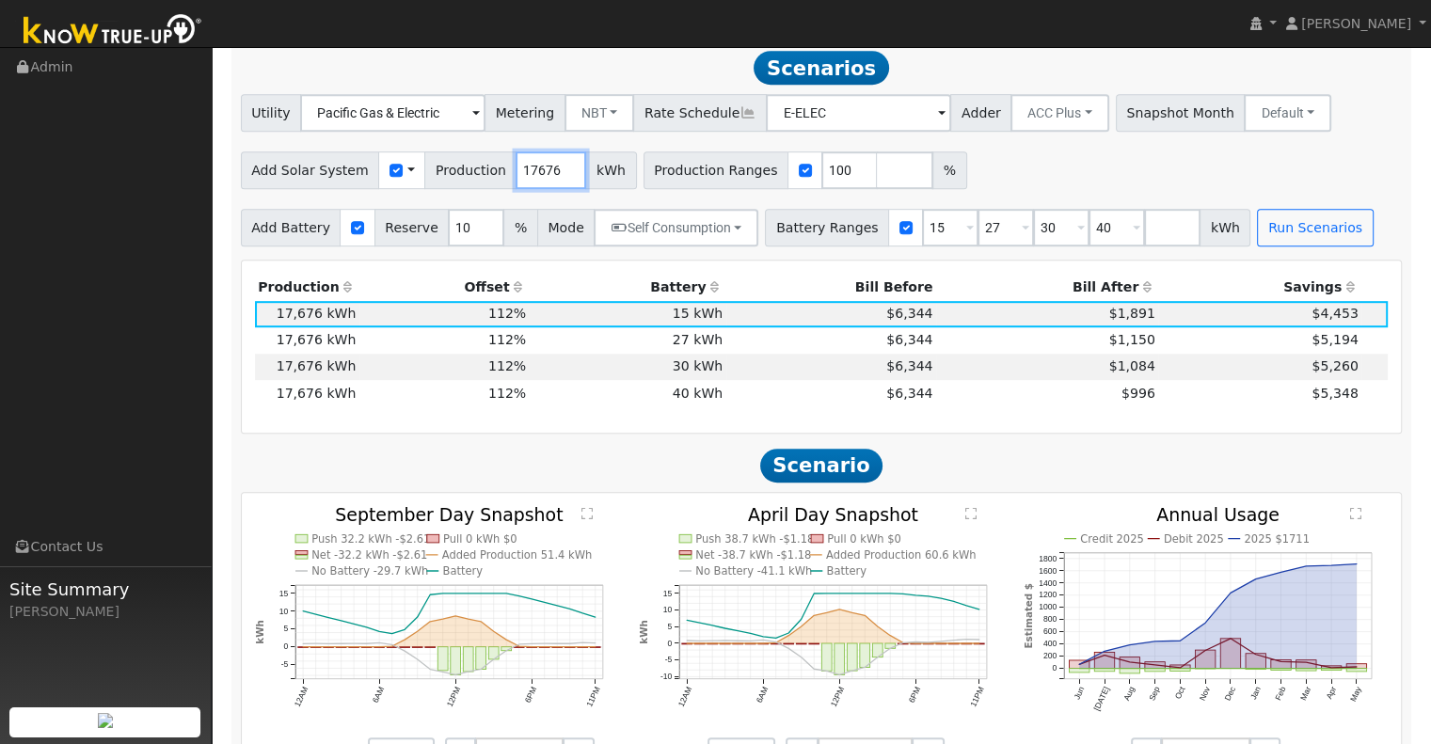
drag, startPoint x: 540, startPoint y: 171, endPoint x: 487, endPoint y: 169, distance: 52.7
click at [487, 169] on div "Add Solar System Use CSV Data Production 17676 kWh" at bounding box center [439, 170] width 396 height 38
click at [1146, 347] on td "$1,150" at bounding box center [1047, 340] width 222 height 26
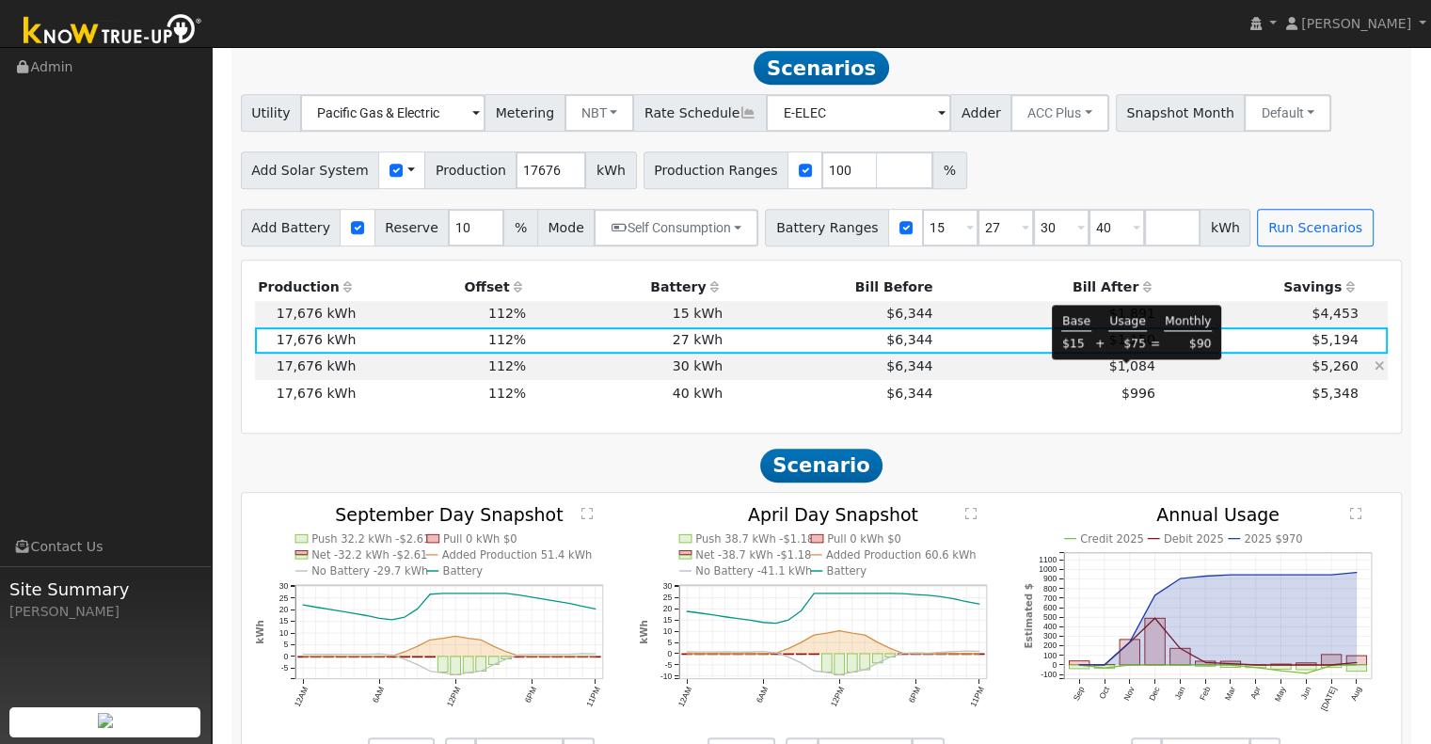
click at [1125, 374] on span "$1,084" at bounding box center [1132, 365] width 46 height 15
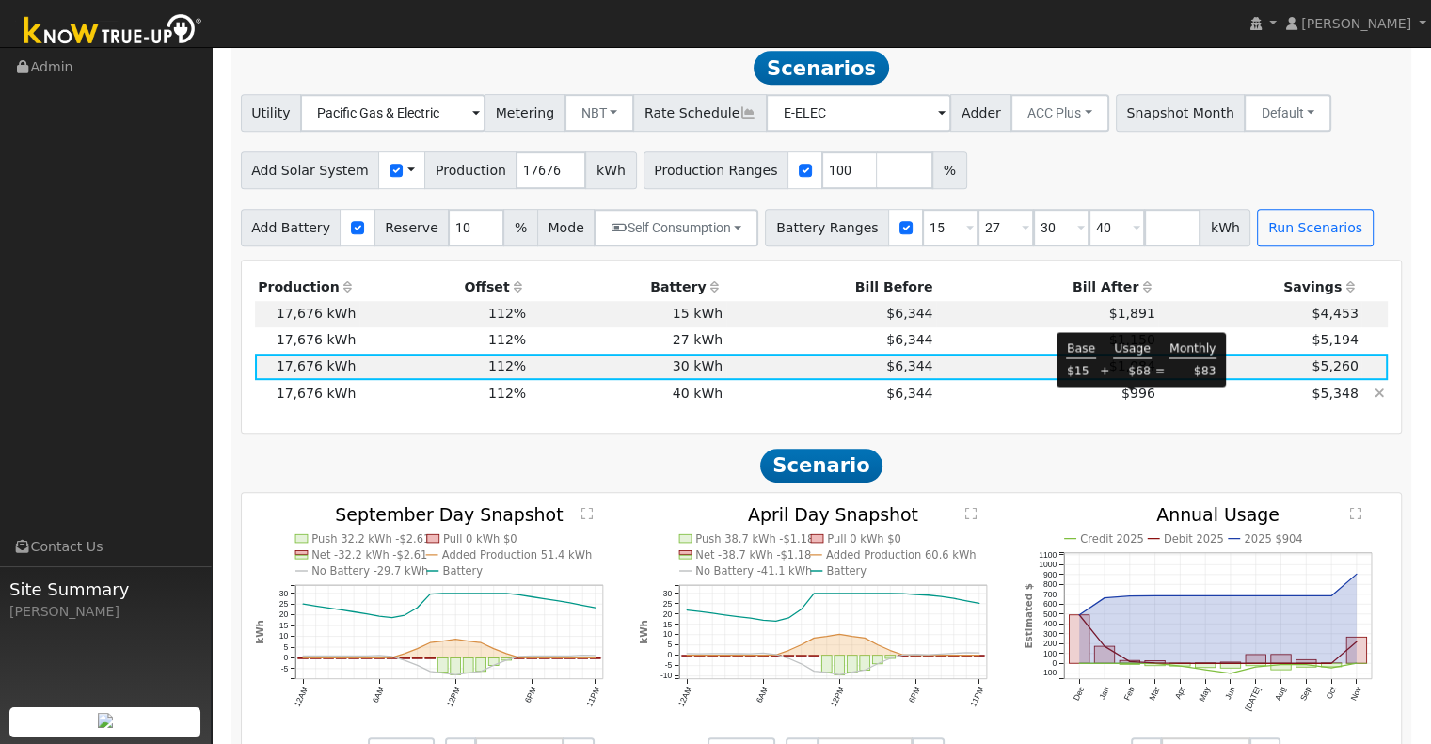
click at [1144, 401] on span "$996" at bounding box center [1138, 393] width 34 height 15
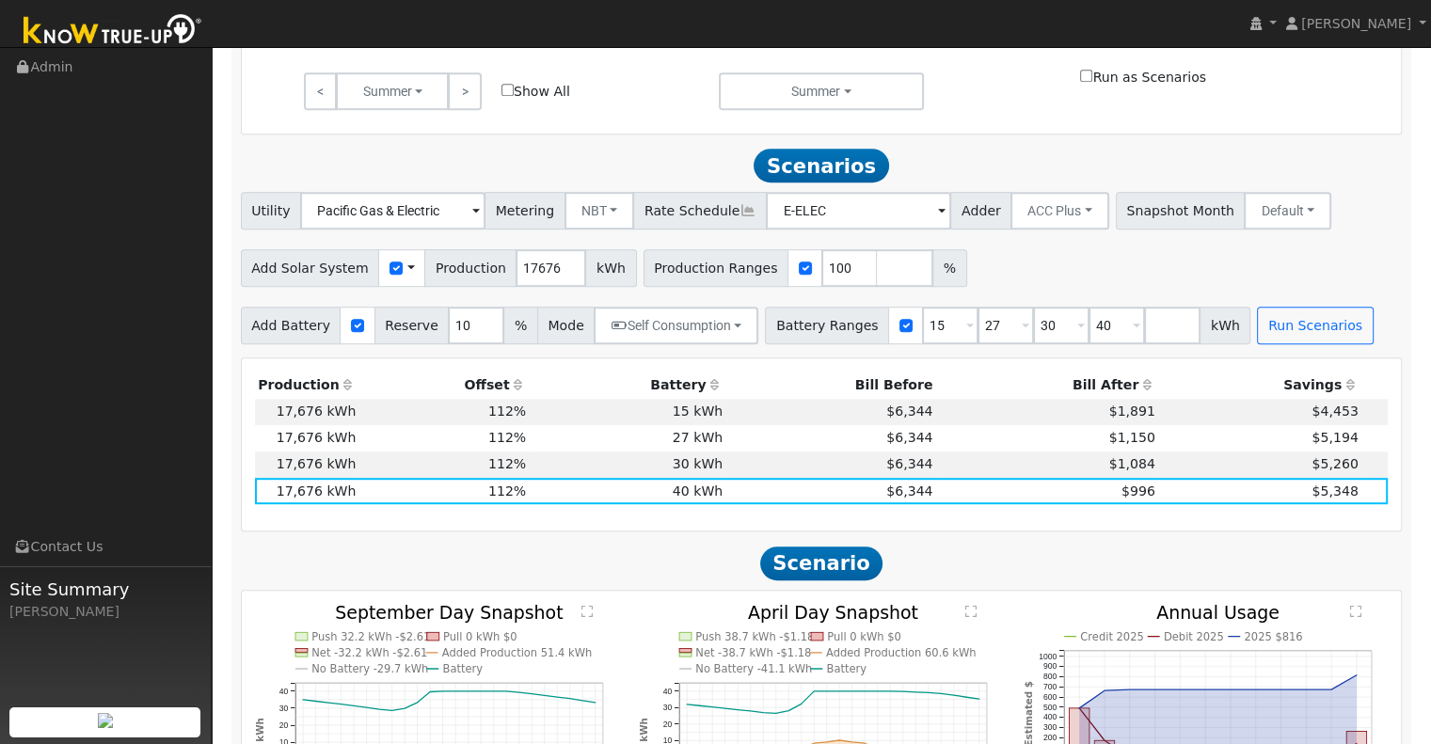
scroll to position [944, 0]
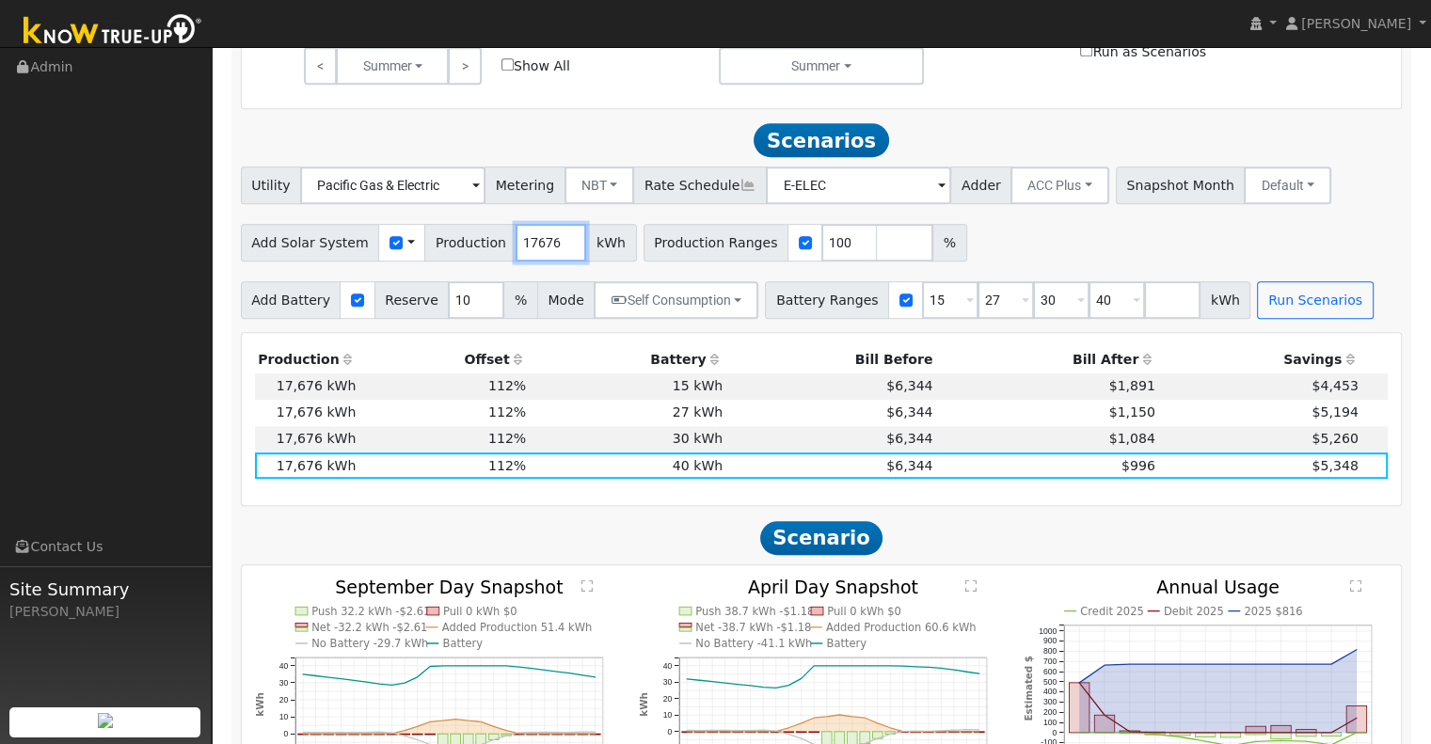
drag, startPoint x: 538, startPoint y: 251, endPoint x: 449, endPoint y: 255, distance: 89.5
click at [449, 255] on div "Add Solar System Use CSV Data Production 17676 kWh" at bounding box center [439, 243] width 396 height 38
type input "21426"
click at [978, 306] on input "27" at bounding box center [1006, 300] width 56 height 38
type input "30"
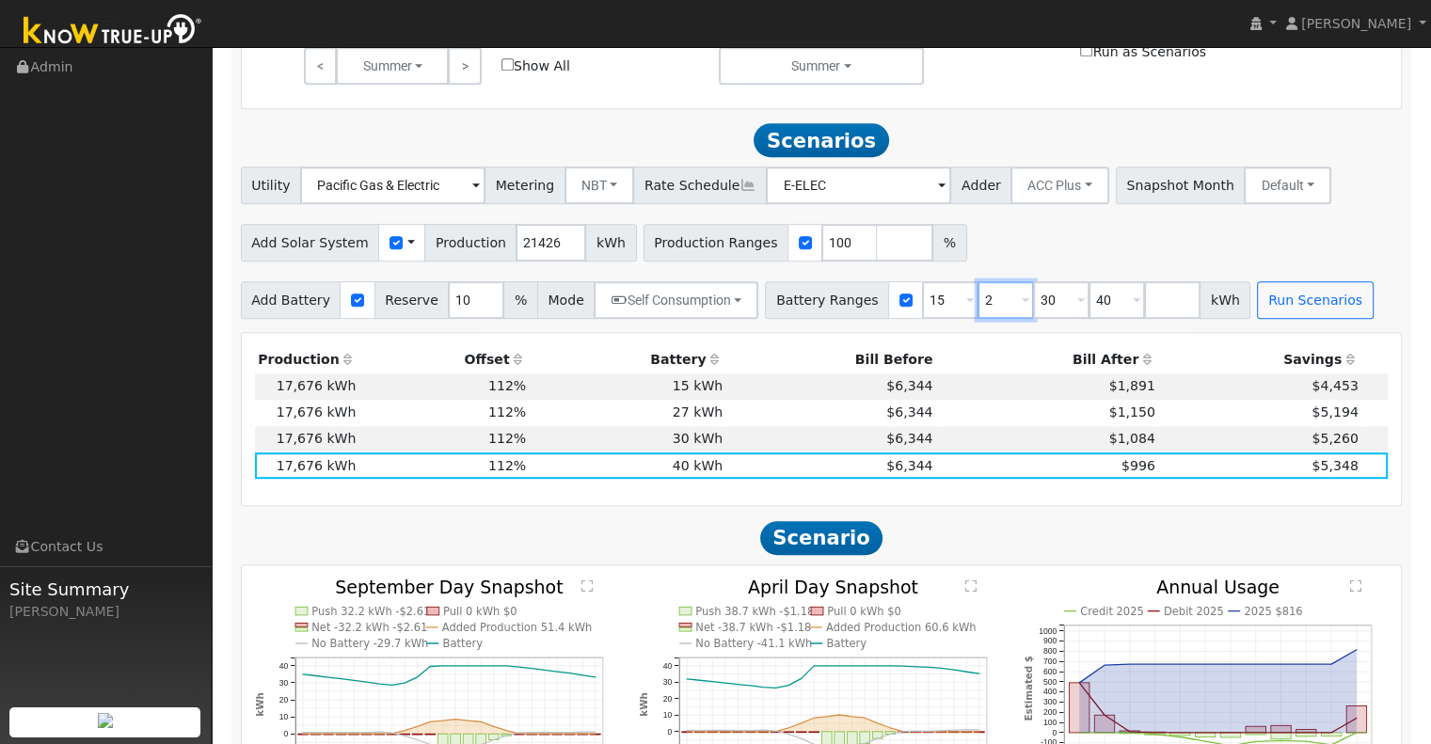
type input "40"
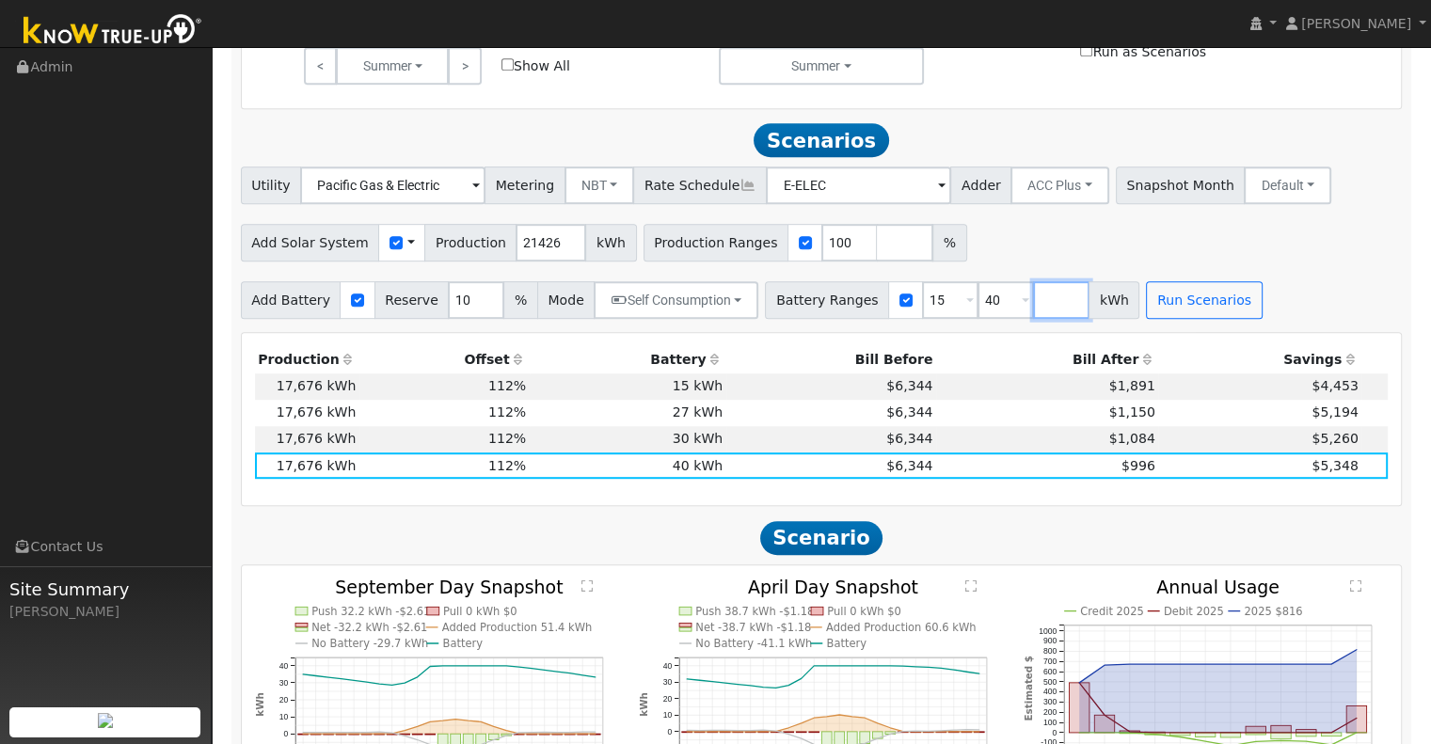
click at [1033, 306] on input "number" at bounding box center [1061, 300] width 56 height 38
type input "30"
type input "40"
click at [922, 311] on input "15" at bounding box center [950, 300] width 56 height 38
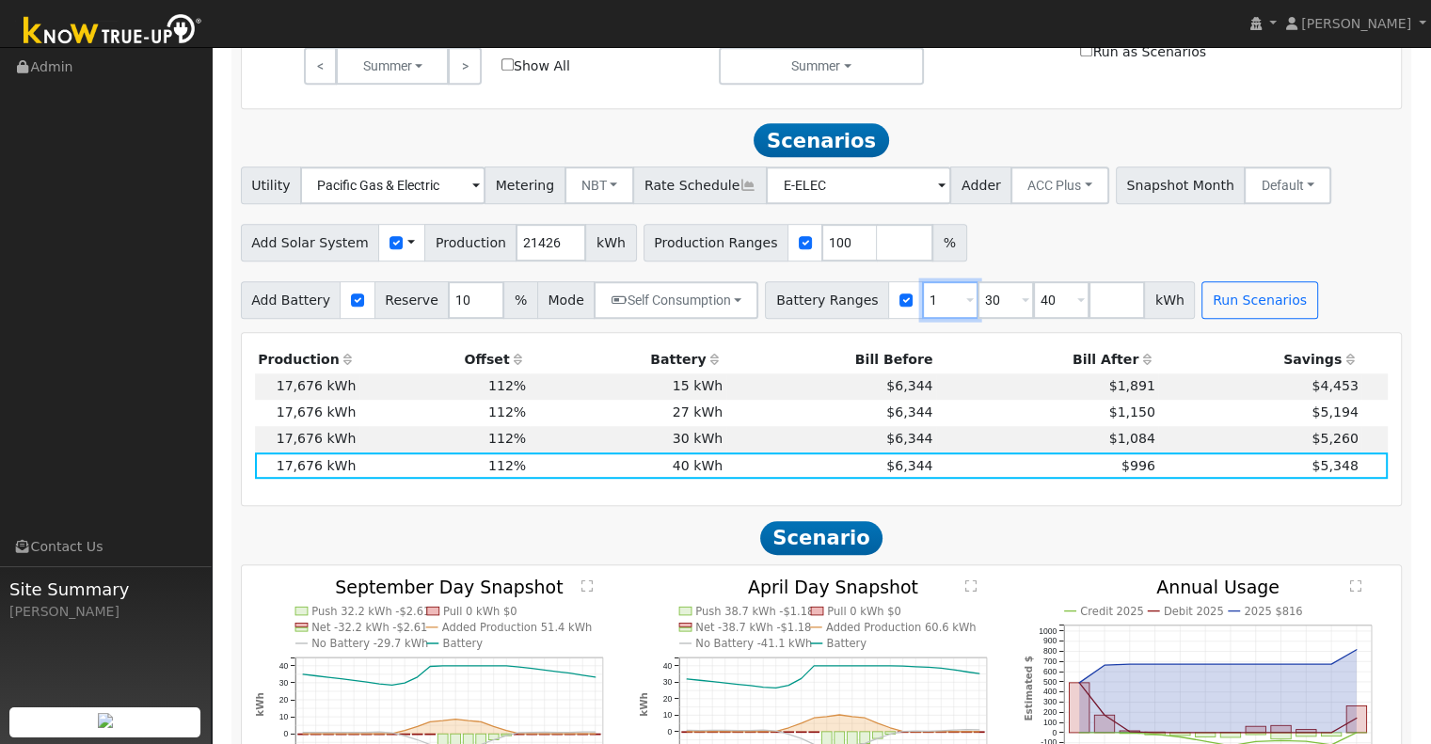
type input "30"
type input "40"
type input "30"
click at [1312, 315] on div "Add Battery Reserve 10 % Mode Self Consumption Self Consumption Peak Savings AC…" at bounding box center [821, 297] width 1169 height 44
click at [1179, 307] on button "Run Scenarios" at bounding box center [1204, 300] width 116 height 38
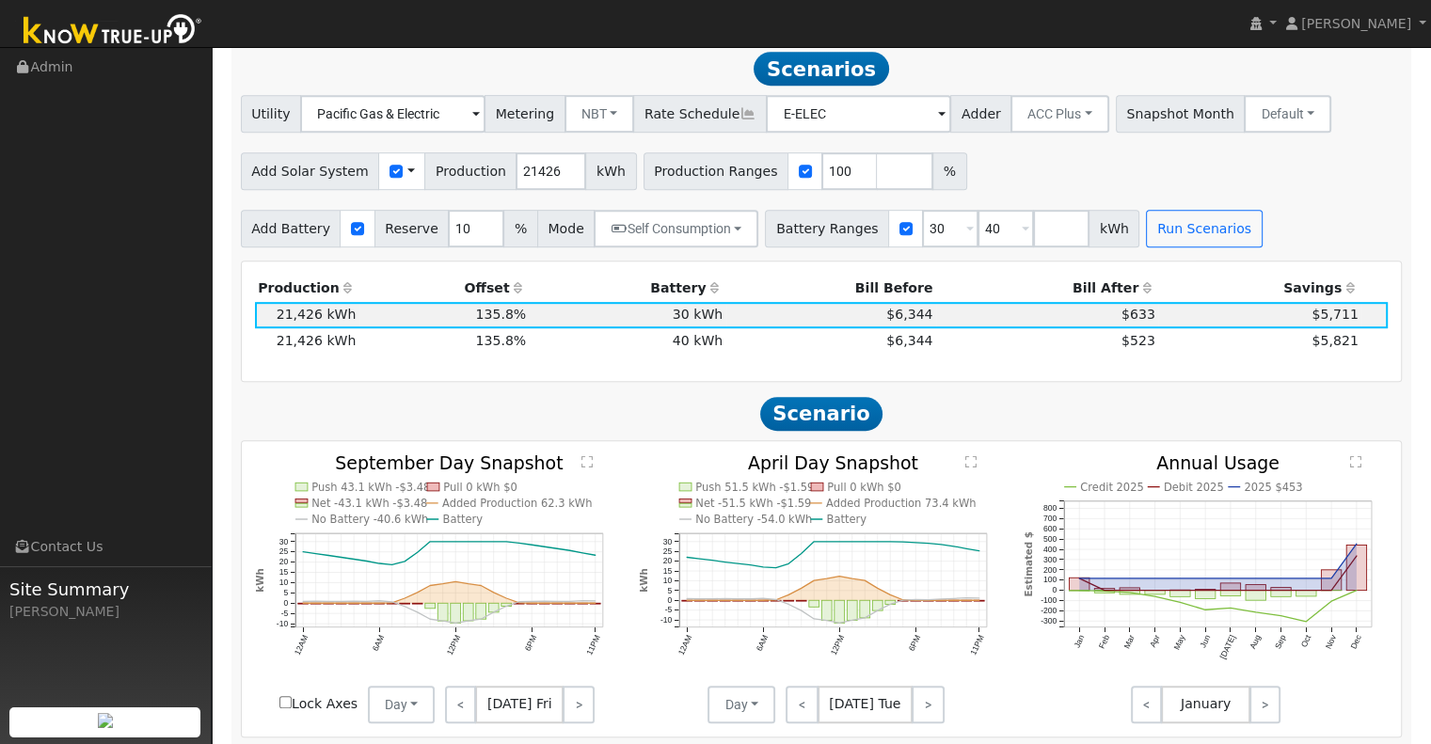
scroll to position [1016, 0]
click at [720, 225] on button "Self Consumption" at bounding box center [676, 228] width 165 height 38
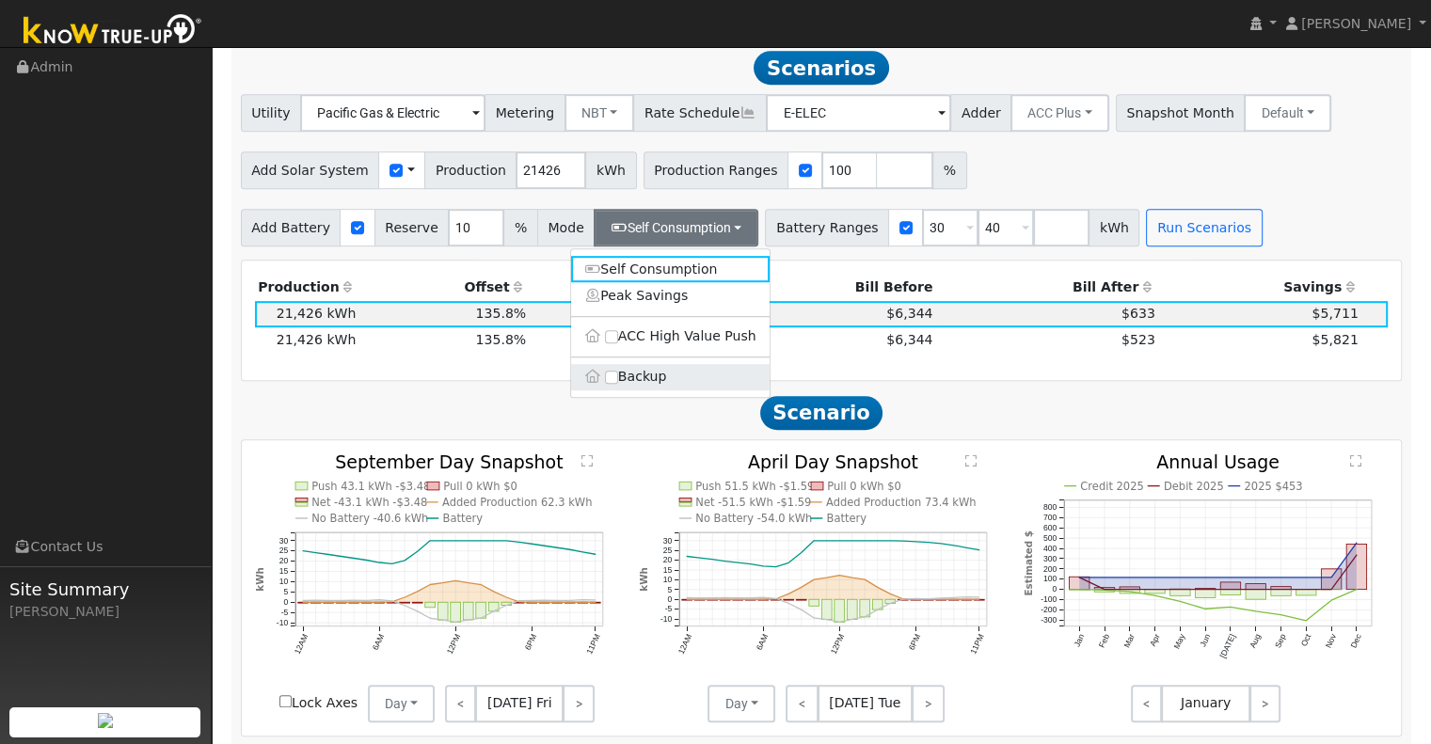
click at [602, 381] on label "Backup" at bounding box center [670, 377] width 199 height 26
click at [605, 381] on input "Backup" at bounding box center [611, 377] width 13 height 13
type input "20"
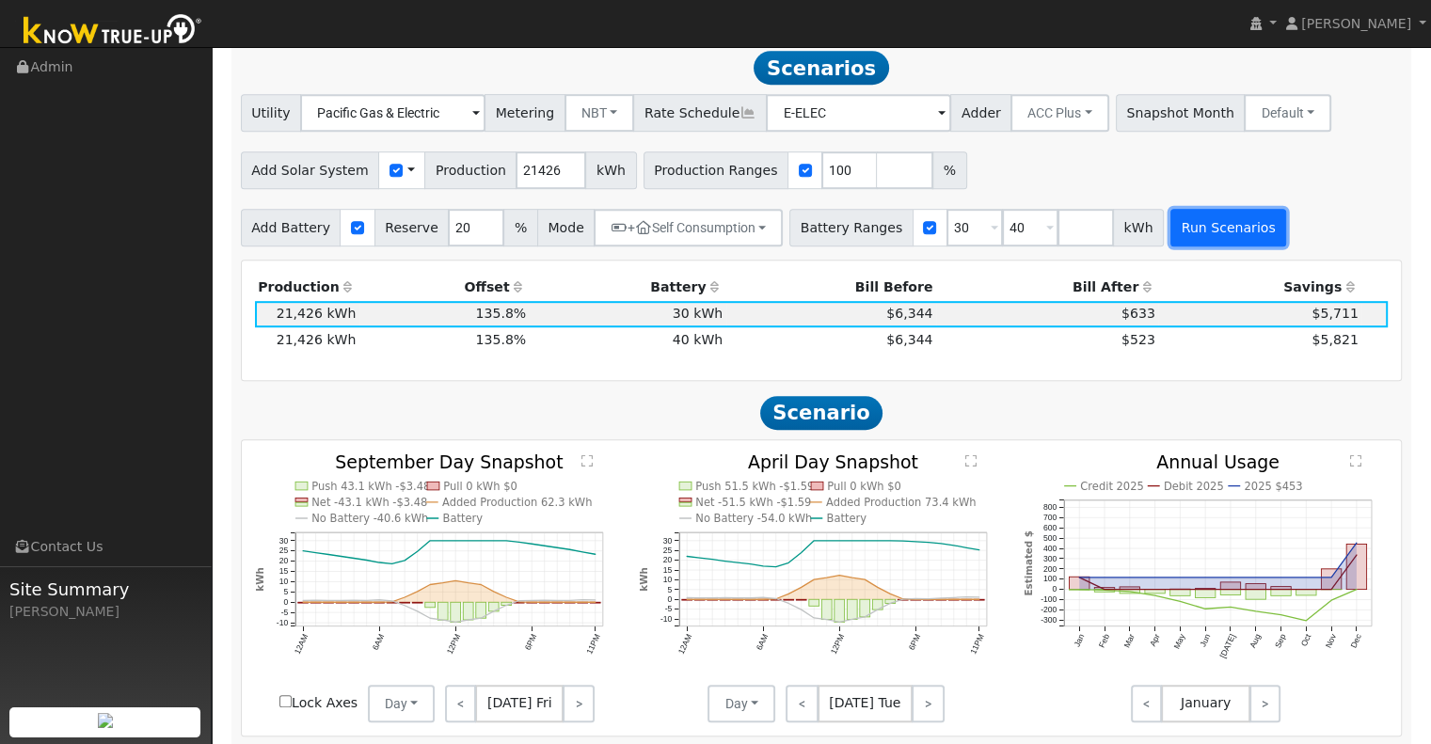
click at [1192, 221] on button "Run Scenarios" at bounding box center [1228, 228] width 116 height 38
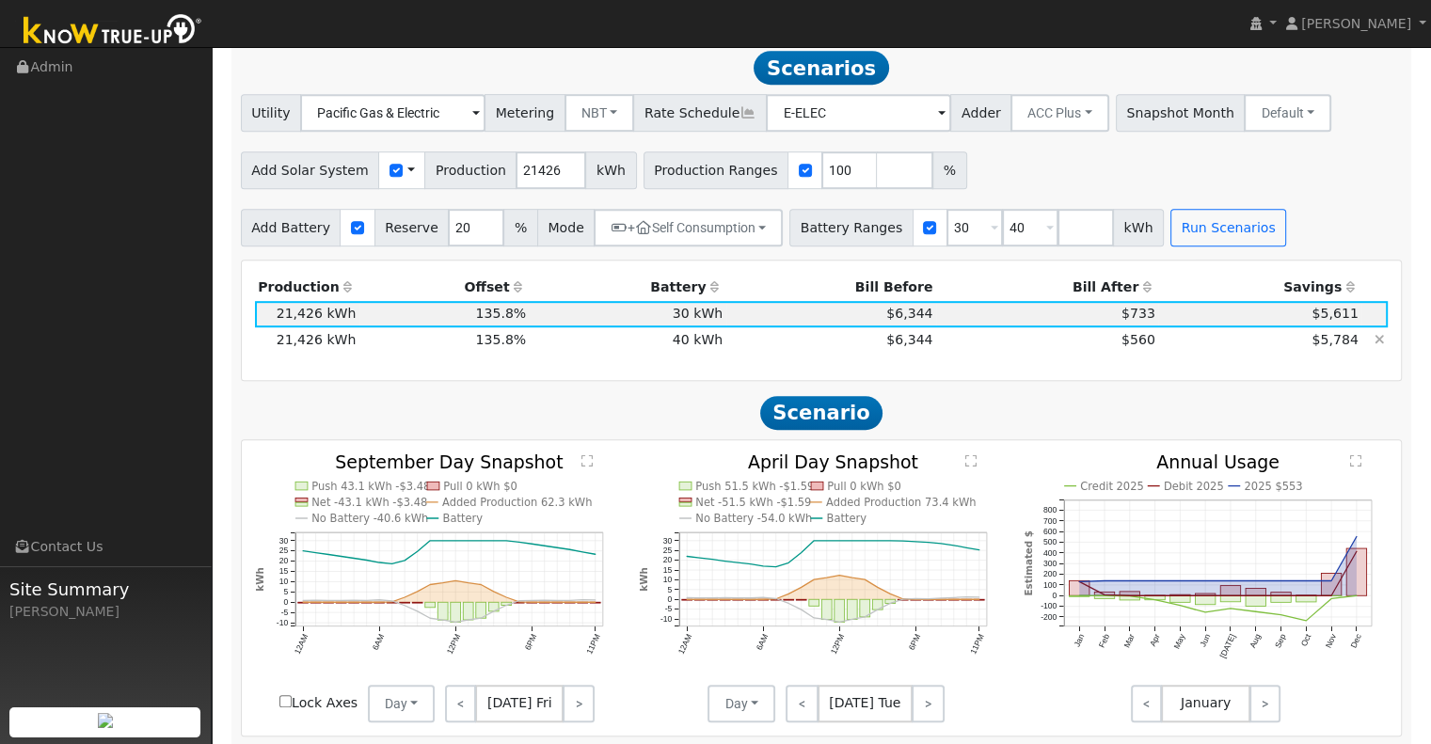
click at [775, 344] on td "$6,344" at bounding box center [831, 340] width 210 height 26
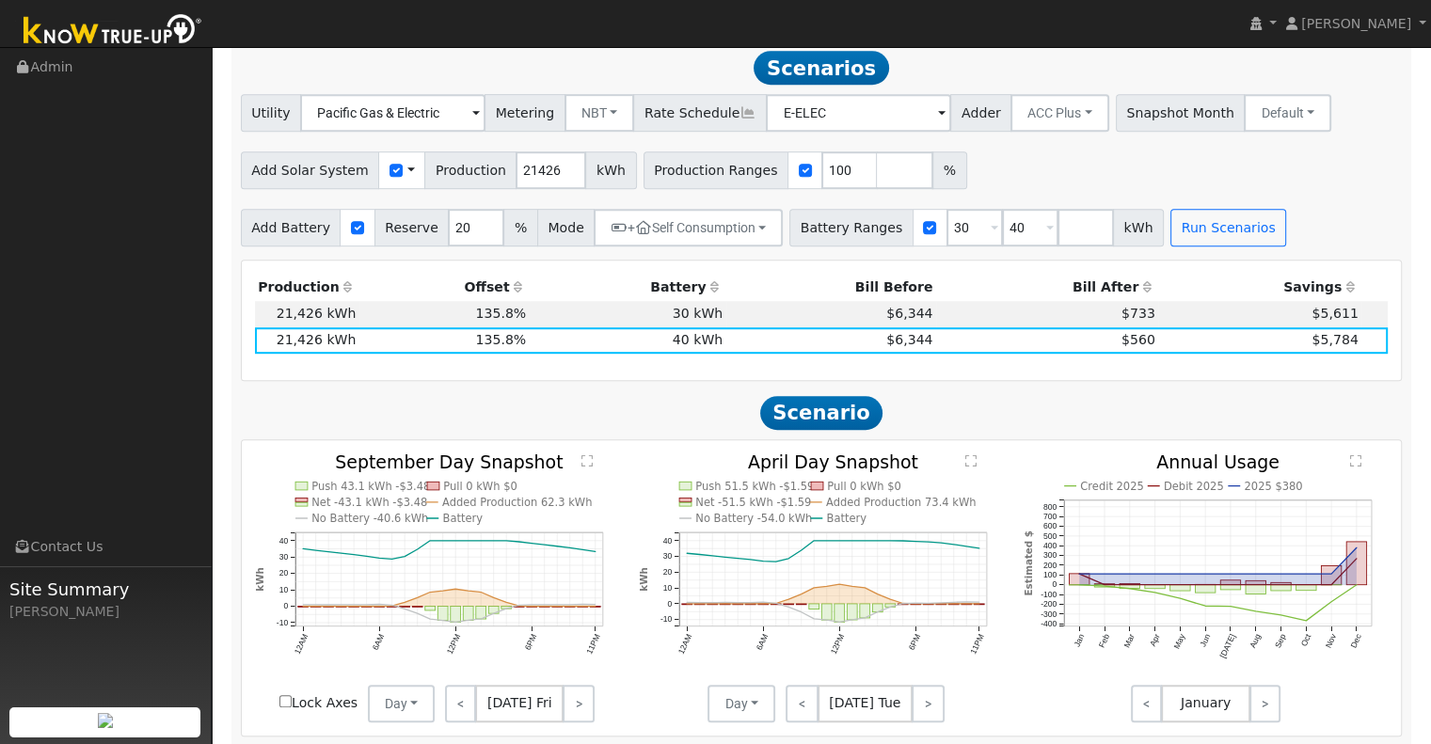
drag, startPoint x: 709, startPoint y: 288, endPoint x: 741, endPoint y: 303, distance: 35.4
click at [741, 300] on tr "Production Offset Battery Reserve Mode ACC Push Incentive Bill Before Bill Afte…" at bounding box center [822, 287] width 1134 height 26
click at [799, 316] on td "$6,344" at bounding box center [831, 314] width 210 height 26
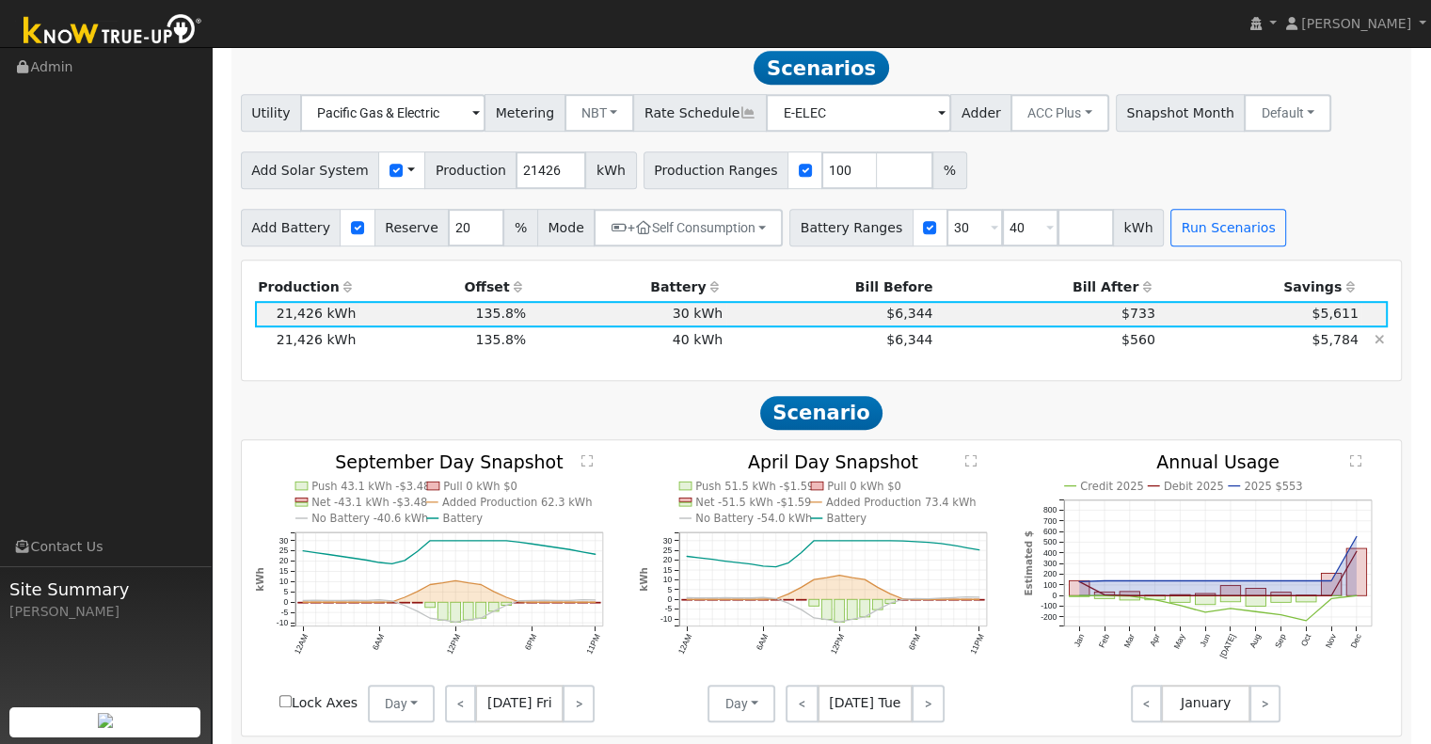
click at [792, 353] on td "$6,344" at bounding box center [831, 340] width 210 height 26
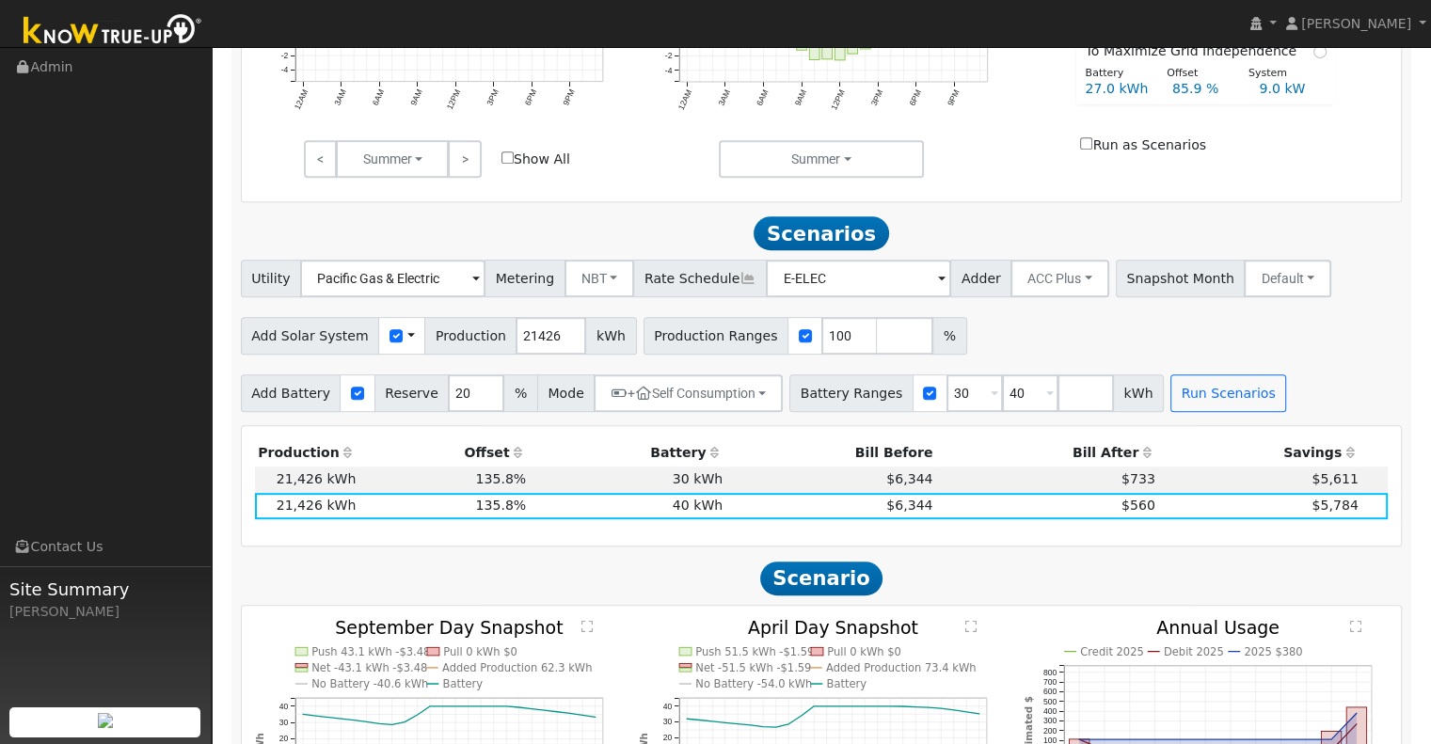
scroll to position [851, 0]
